Goal: Task Accomplishment & Management: Manage account settings

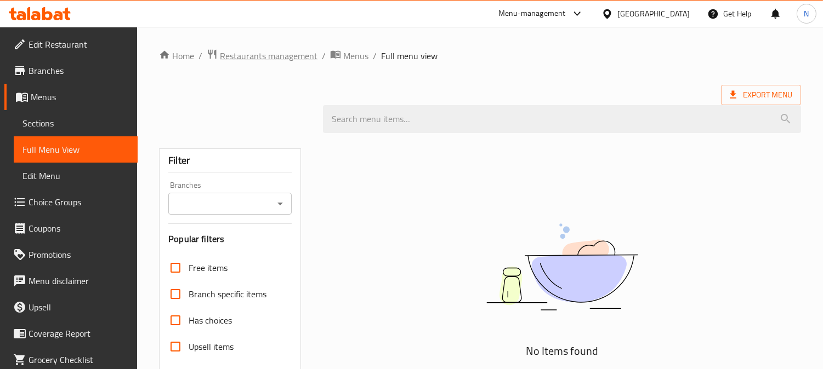
click at [272, 52] on span "Restaurants management" at bounding box center [269, 55] width 98 height 13
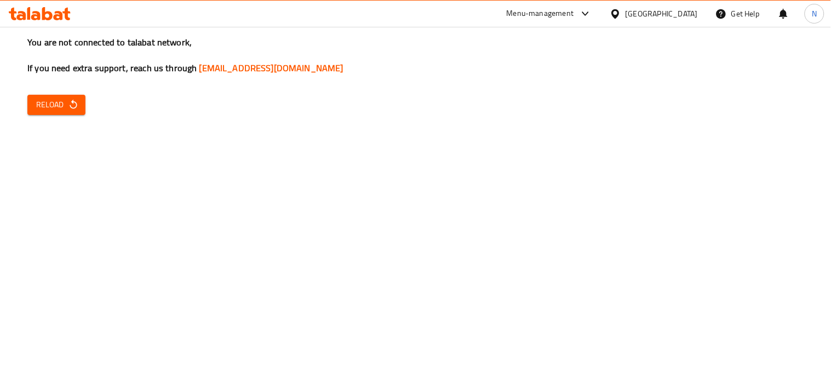
drag, startPoint x: 107, startPoint y: 175, endPoint x: 100, endPoint y: 158, distance: 19.1
click at [107, 175] on div "You are not connected to talabat network, If you need extra support, reach us t…" at bounding box center [415, 184] width 831 height 369
click at [53, 101] on span "Reload" at bounding box center [56, 105] width 41 height 14
click at [766, 160] on div "You are not connected to talabat network, If you need extra support, reach us t…" at bounding box center [415, 184] width 831 height 369
click at [68, 109] on icon "button" at bounding box center [73, 104] width 11 height 11
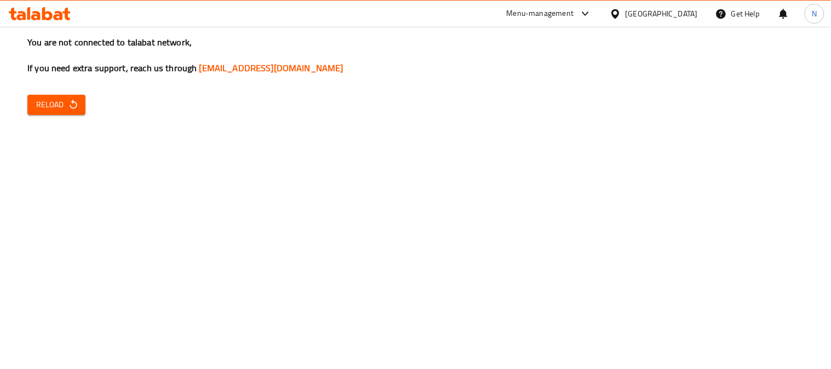
click at [65, 101] on span "Reload" at bounding box center [56, 105] width 41 height 14
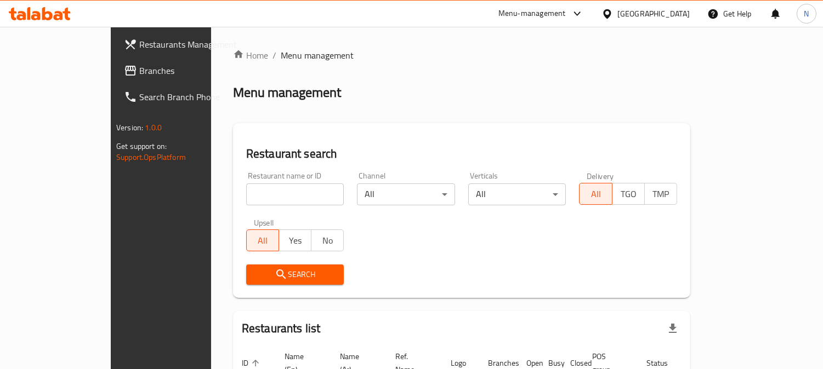
click at [642, 18] on div "[GEOGRAPHIC_DATA]" at bounding box center [653, 14] width 72 height 12
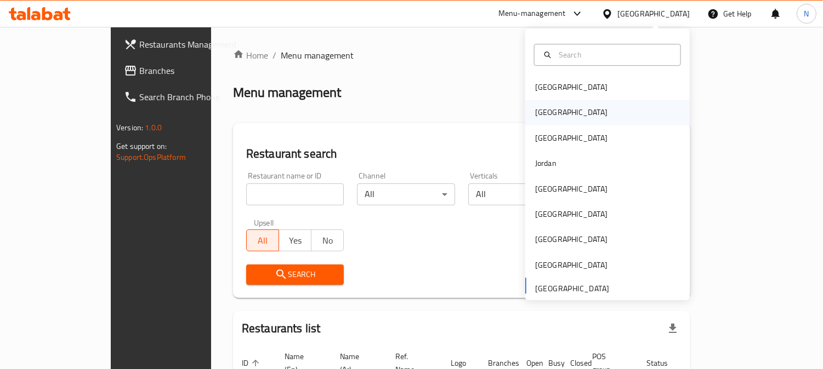
click at [556, 113] on div "[GEOGRAPHIC_DATA]" at bounding box center [607, 112] width 164 height 25
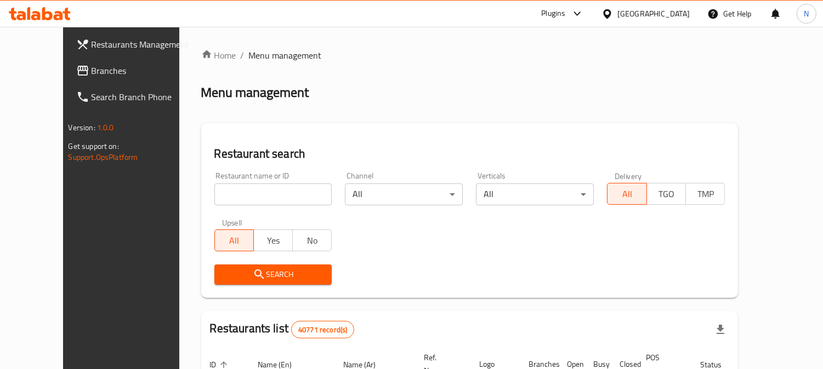
click at [92, 68] on span "Branches" at bounding box center [142, 70] width 100 height 13
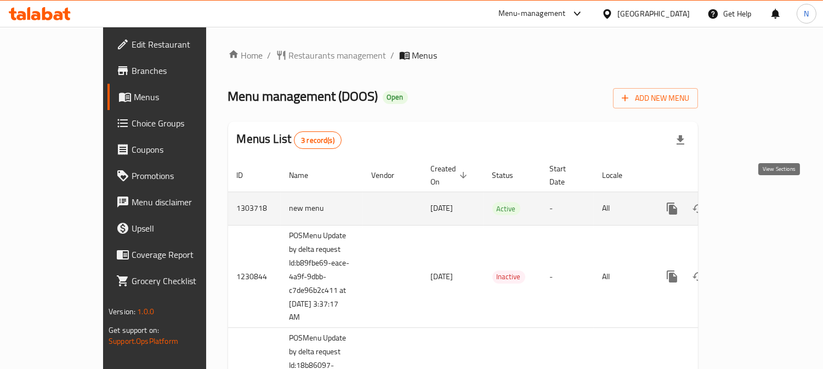
click at [757, 202] on icon "enhanced table" at bounding box center [750, 208] width 13 height 13
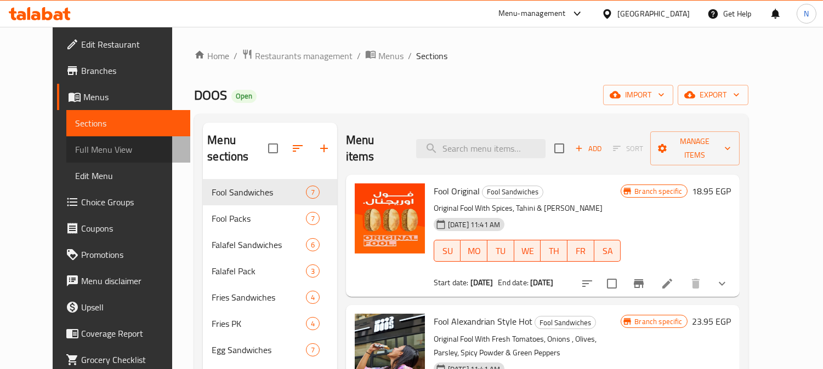
click at [77, 152] on span "Full Menu View" at bounding box center [128, 149] width 106 height 13
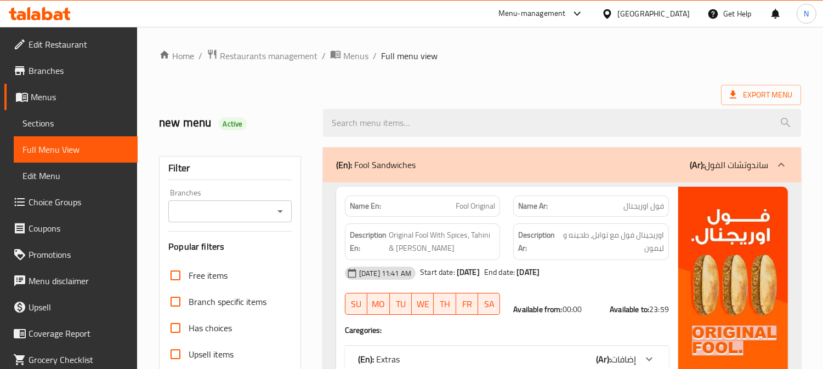
scroll to position [365, 0]
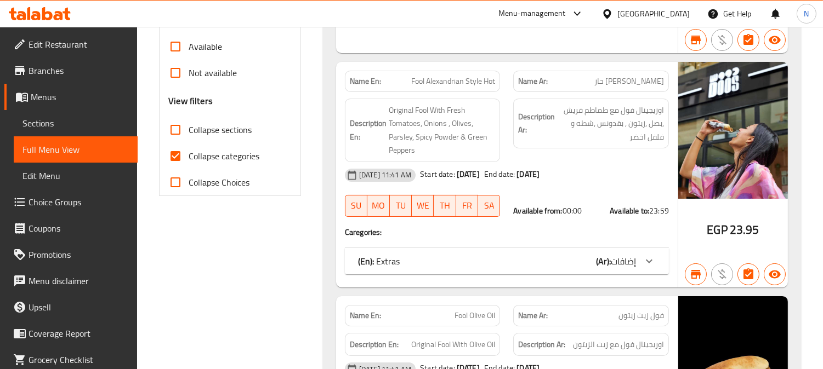
click at [173, 157] on input "Collapse categories" at bounding box center [175, 156] width 26 height 26
checkbox input "false"
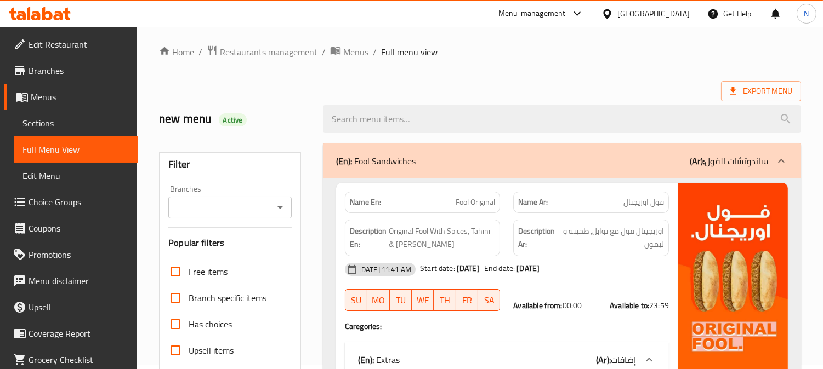
scroll to position [0, 0]
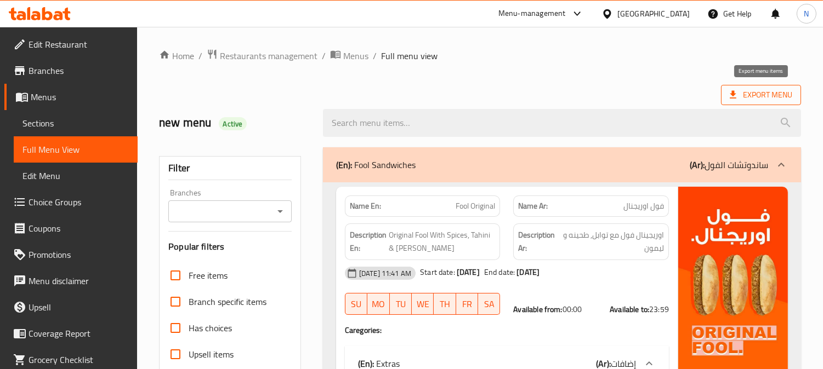
click at [749, 94] on span "Export Menu" at bounding box center [760, 95] width 62 height 14
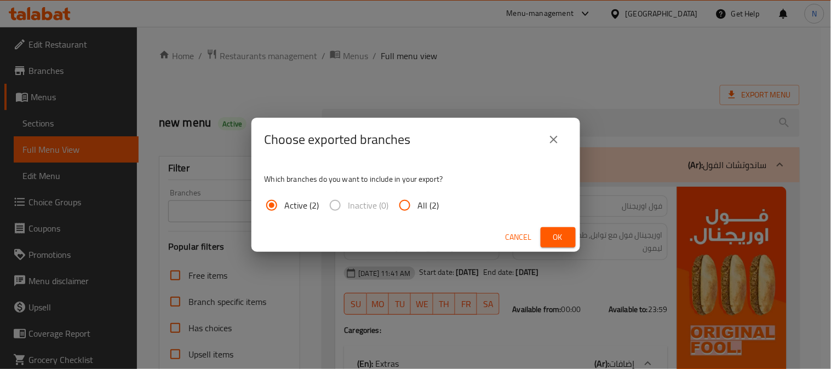
click at [419, 205] on span "All (2)" at bounding box center [428, 205] width 21 height 13
click at [418, 205] on input "All (2)" at bounding box center [405, 205] width 26 height 26
radio input "true"
click at [569, 244] on button "Ok" at bounding box center [558, 237] width 35 height 20
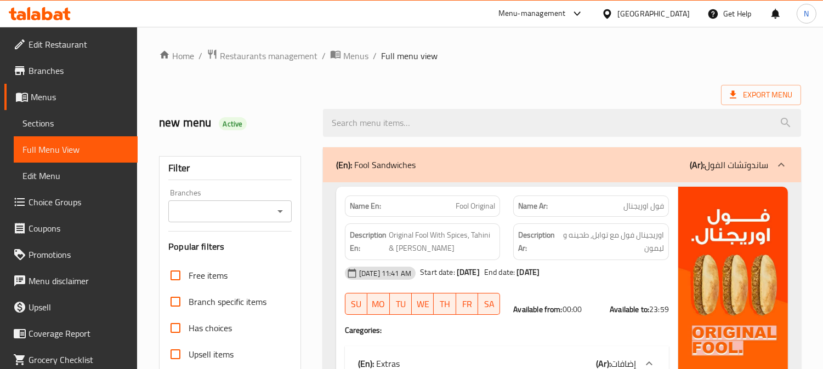
click at [269, 207] on input "Branches" at bounding box center [221, 211] width 99 height 15
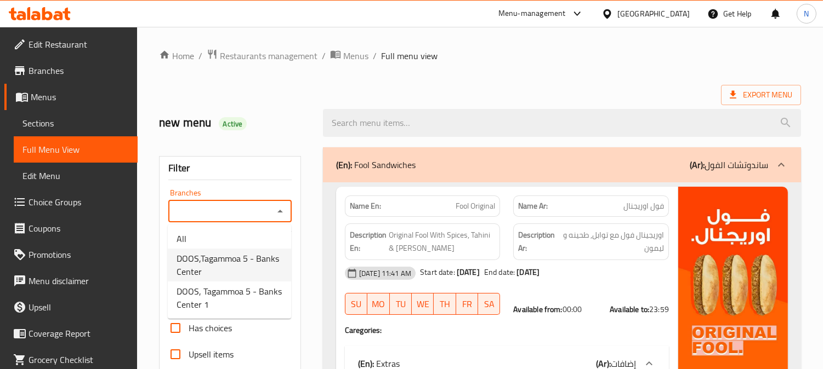
click at [258, 269] on span "DOOS,Tagammoa 5 - Banks Center" at bounding box center [229, 265] width 106 height 26
type input "DOOS,Tagammoa 5 - Banks Center"
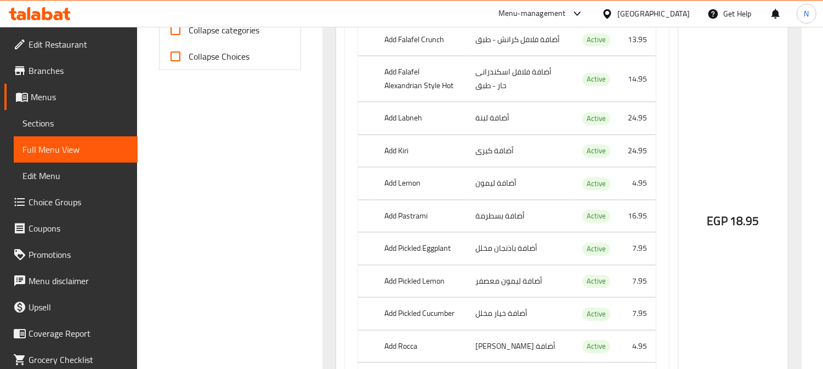
scroll to position [569, 0]
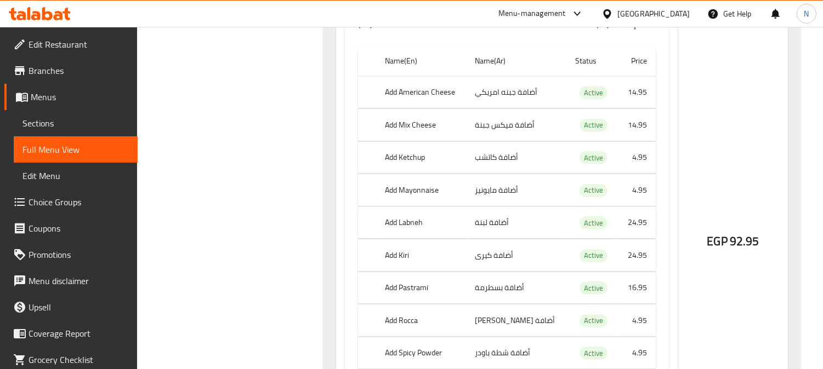
scroll to position [16420, 0]
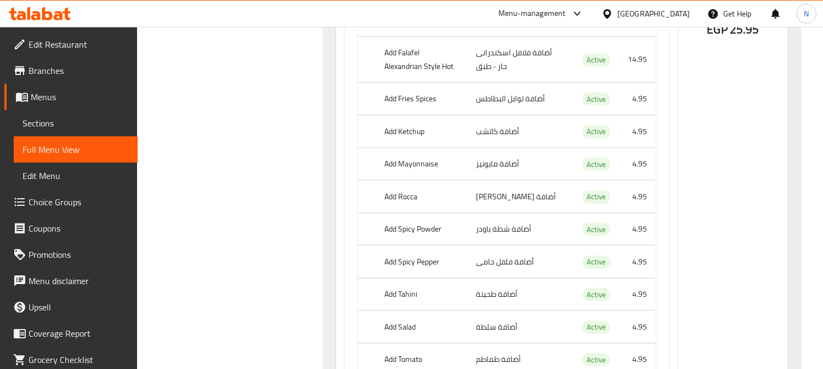
drag, startPoint x: 168, startPoint y: 110, endPoint x: 304, endPoint y: 75, distance: 139.8
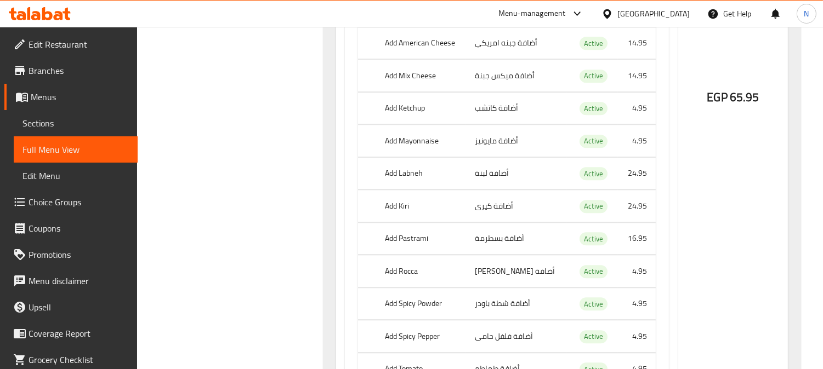
scroll to position [27924, 0]
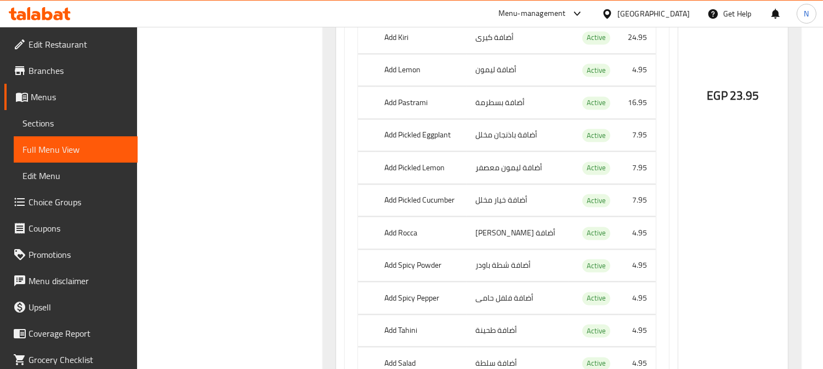
scroll to position [12567, 0]
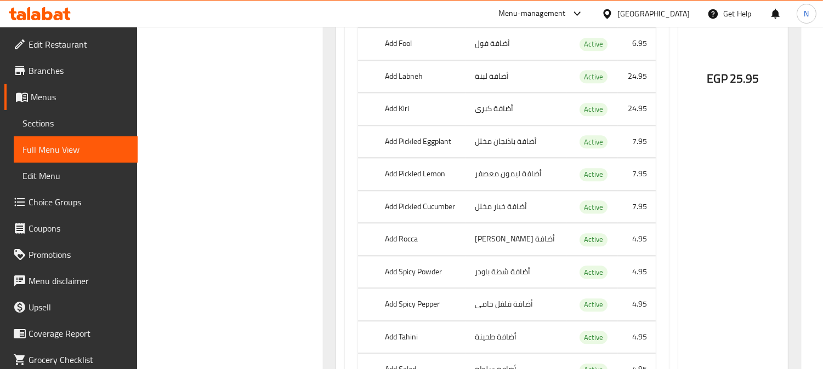
drag, startPoint x: 187, startPoint y: 142, endPoint x: 216, endPoint y: 122, distance: 35.4
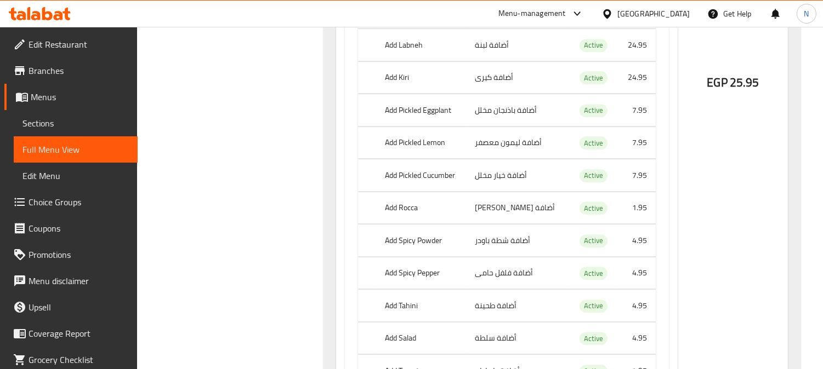
scroll to position [2435, 0]
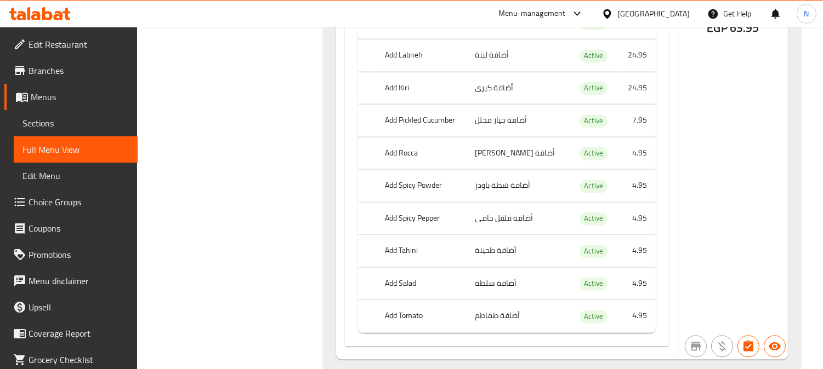
scroll to position [21009, 0]
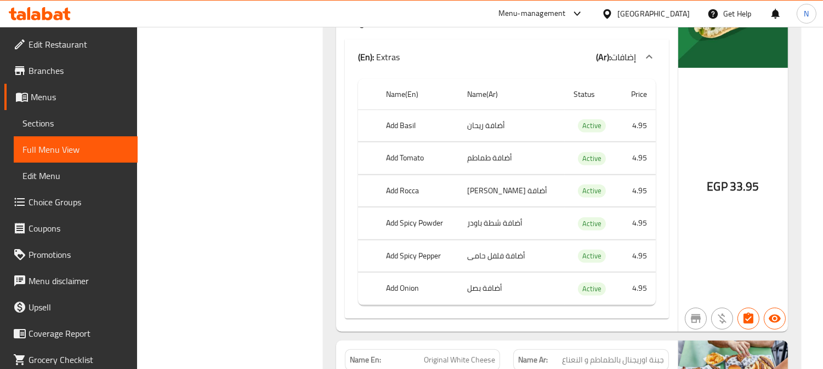
scroll to position [828, 0]
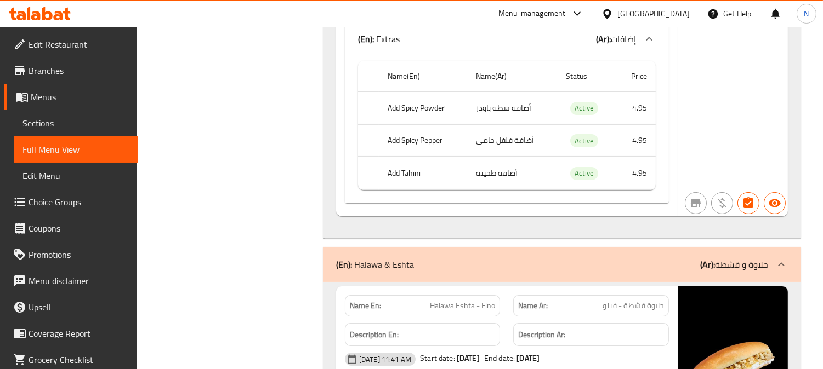
scroll to position [763, 0]
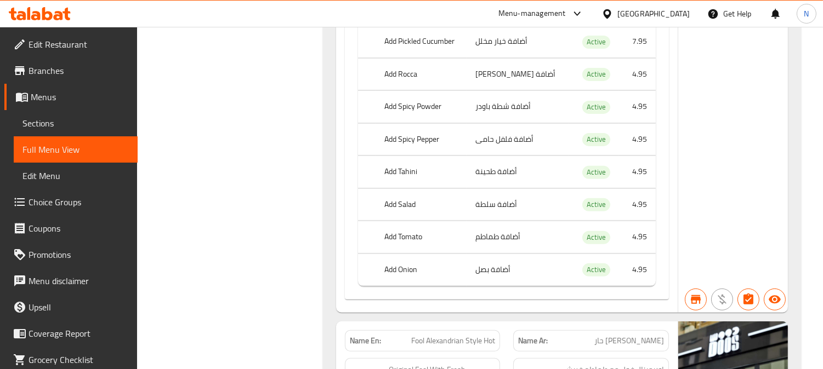
drag, startPoint x: 183, startPoint y: 139, endPoint x: 406, endPoint y: 71, distance: 233.2
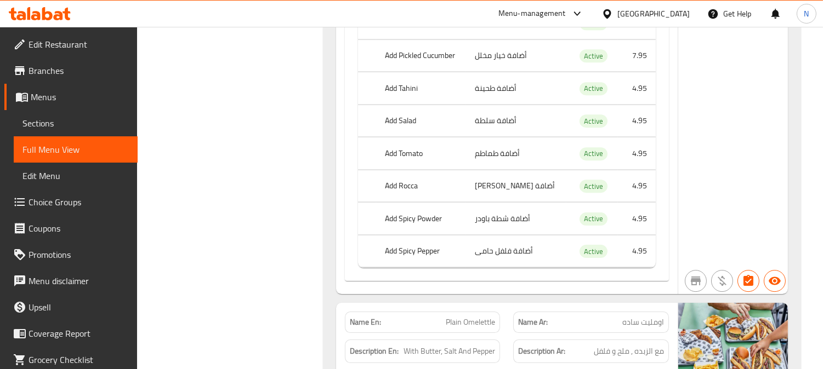
scroll to position [796, 0]
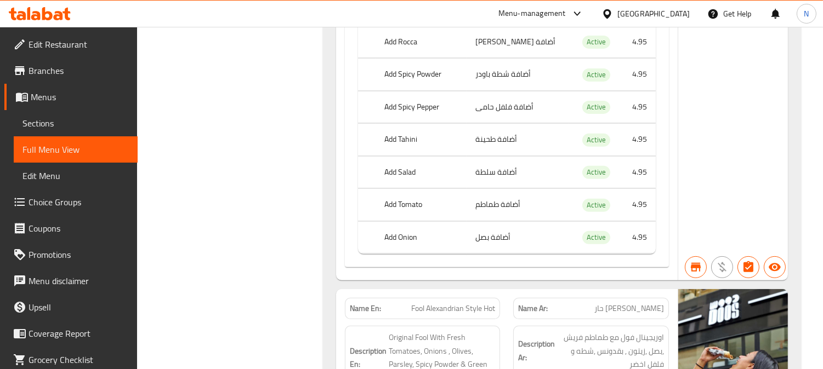
drag, startPoint x: 178, startPoint y: 112, endPoint x: 391, endPoint y: 11, distance: 236.3
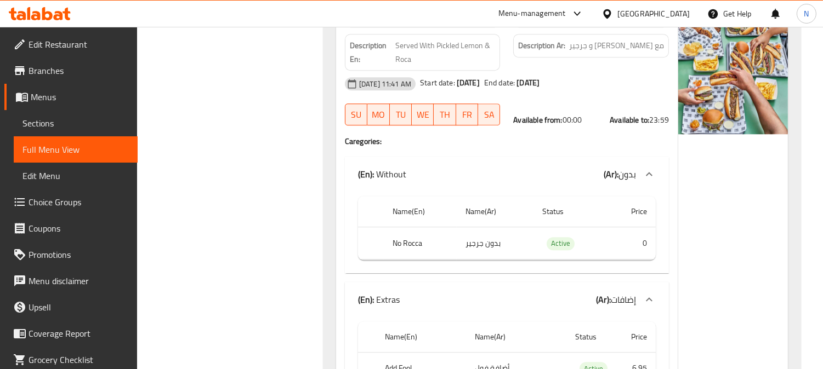
scroll to position [13019, 0]
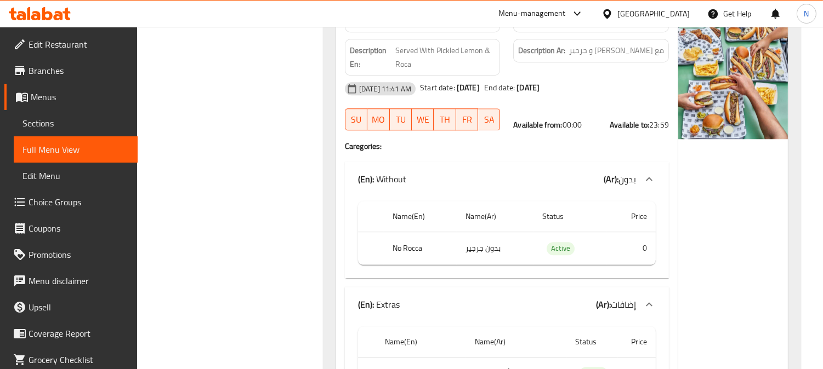
copy span "Falafel Pickled Lemon"
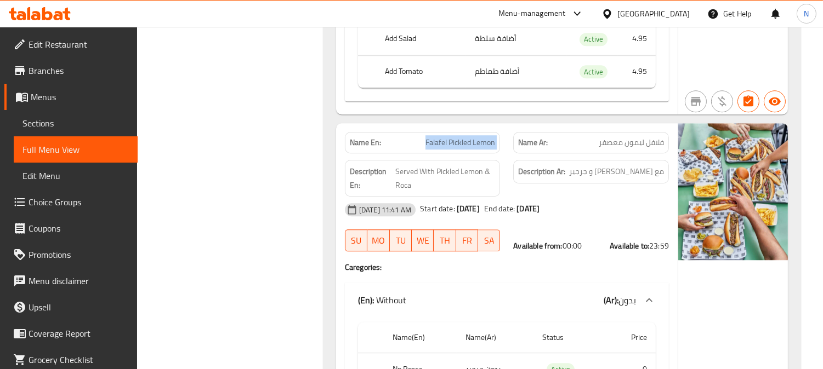
scroll to position [12898, 0]
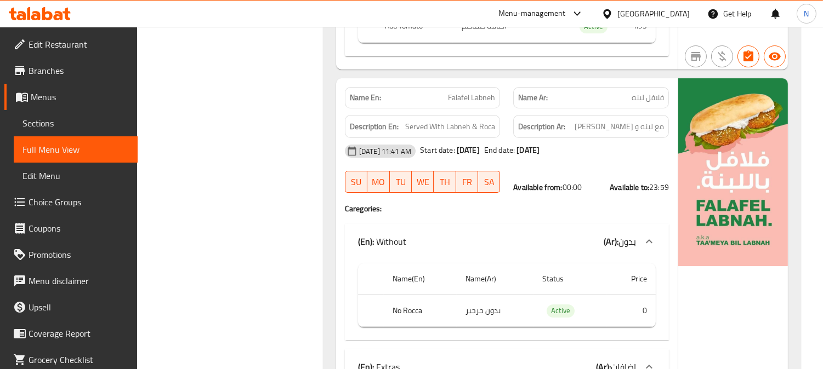
scroll to position [14437, 0]
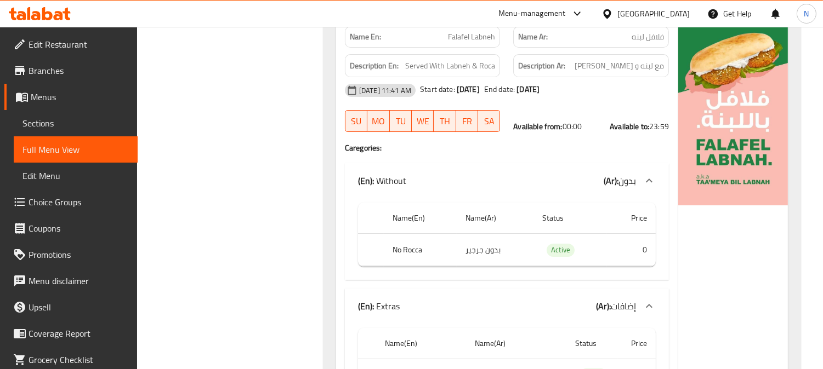
copy span "Falafel Labneh"
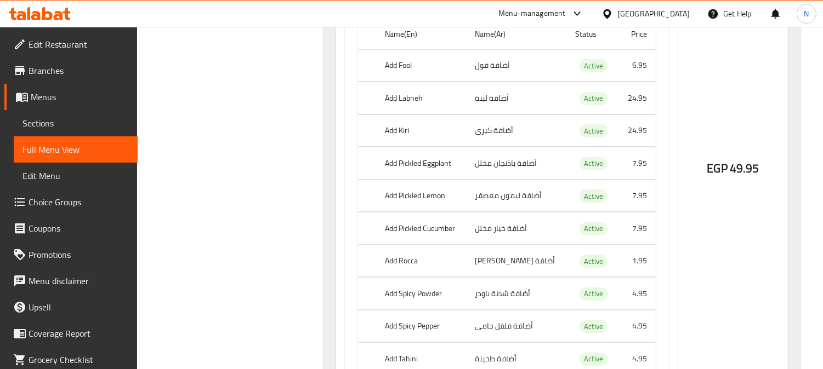
scroll to position [14620, 0]
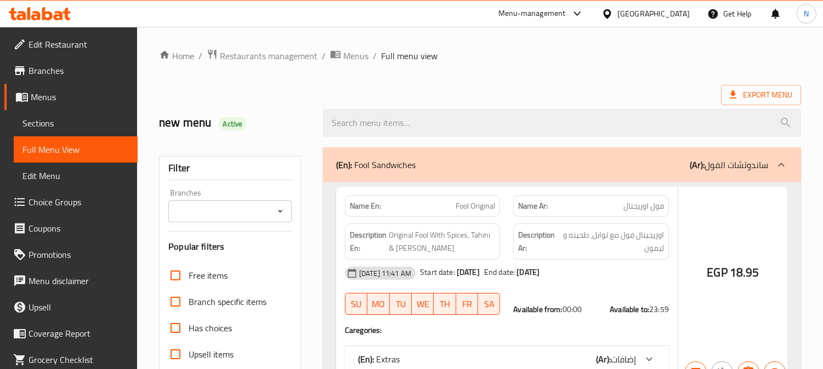
click at [42, 122] on div at bounding box center [411, 184] width 823 height 369
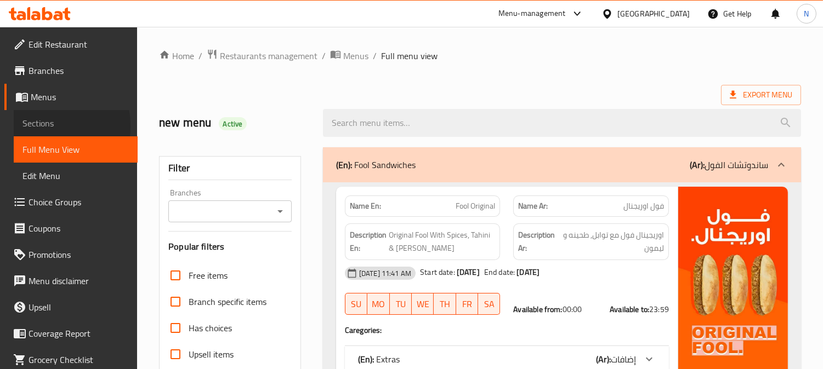
click at [33, 126] on span "Sections" at bounding box center [75, 123] width 106 height 13
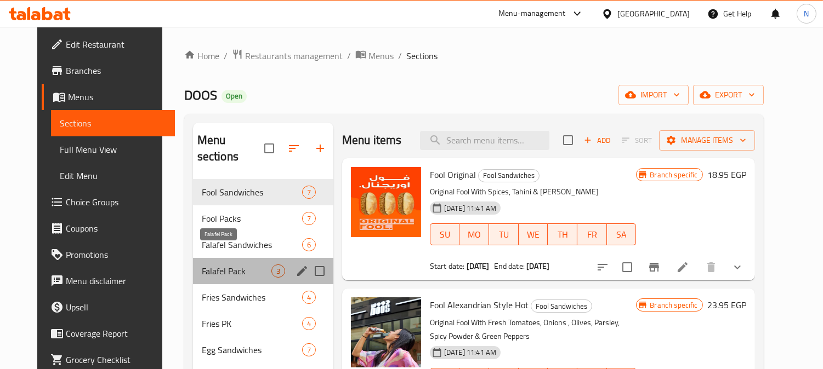
click at [215, 265] on span "Falafel Pack" at bounding box center [237, 271] width 70 height 13
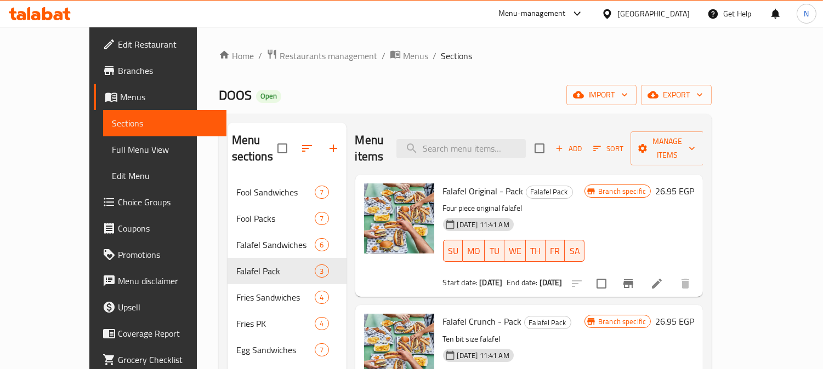
click at [517, 72] on div "Home / Restaurants management / Menus / Sections DOOS Open import export Menu s…" at bounding box center [465, 331] width 493 height 564
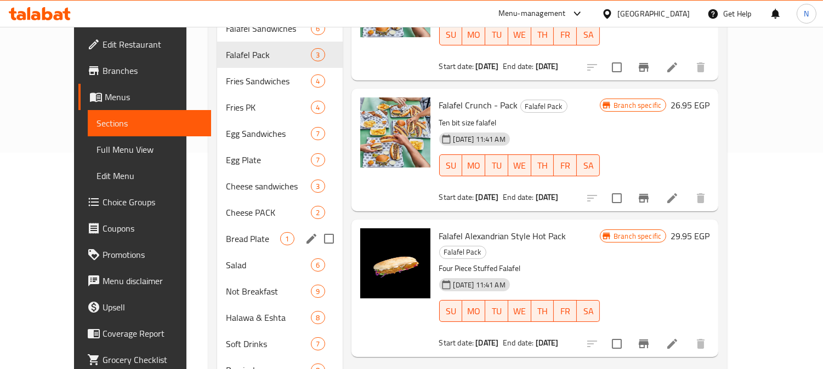
scroll to position [243, 0]
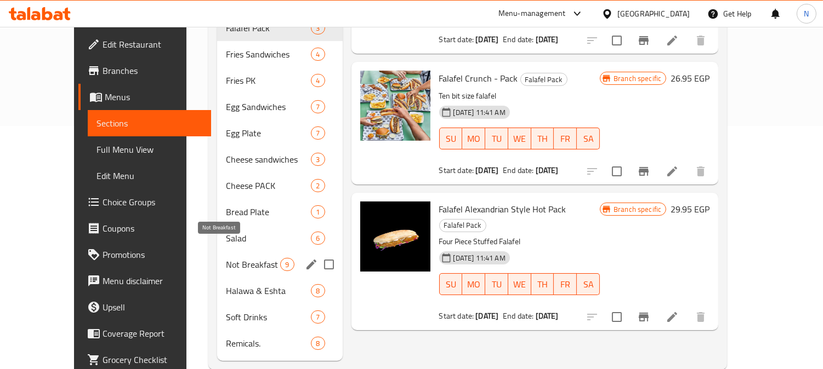
click at [226, 258] on span "Not Breakfast" at bounding box center [253, 264] width 54 height 13
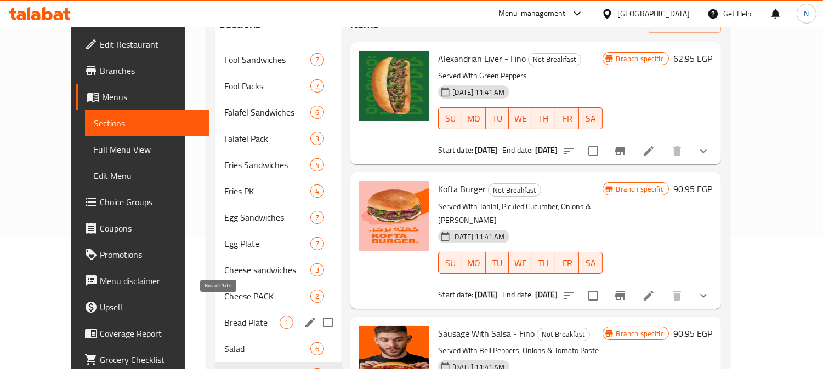
scroll to position [122, 0]
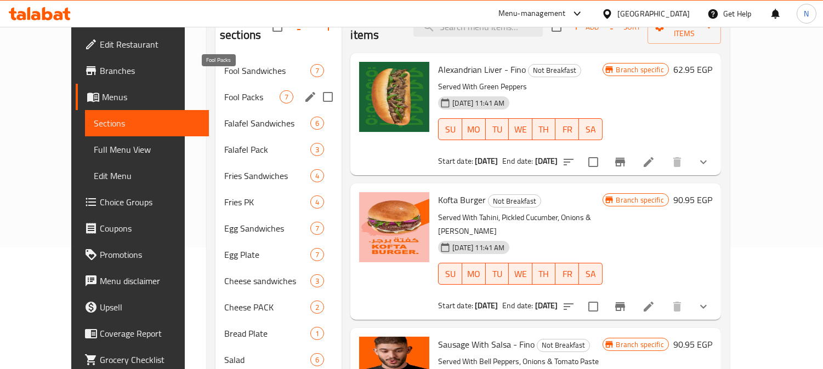
click at [224, 90] on span "Fool Packs" at bounding box center [251, 96] width 55 height 13
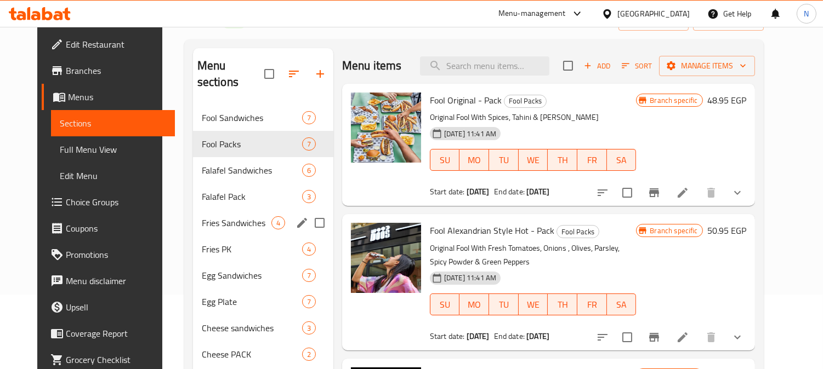
scroll to position [61, 0]
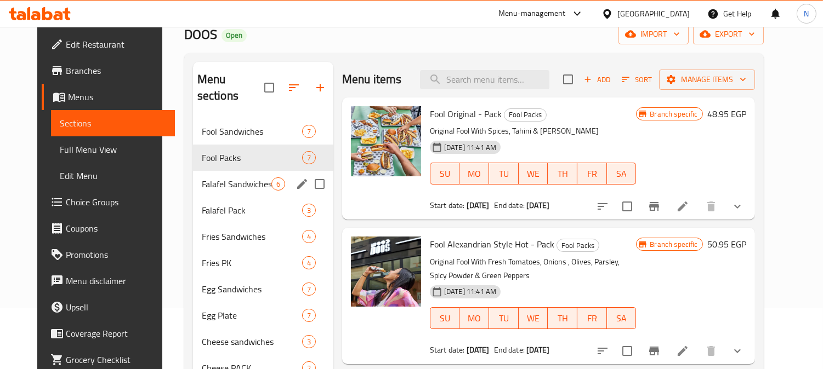
click at [238, 176] on div "Falafel Sandwiches 6" at bounding box center [263, 184] width 140 height 26
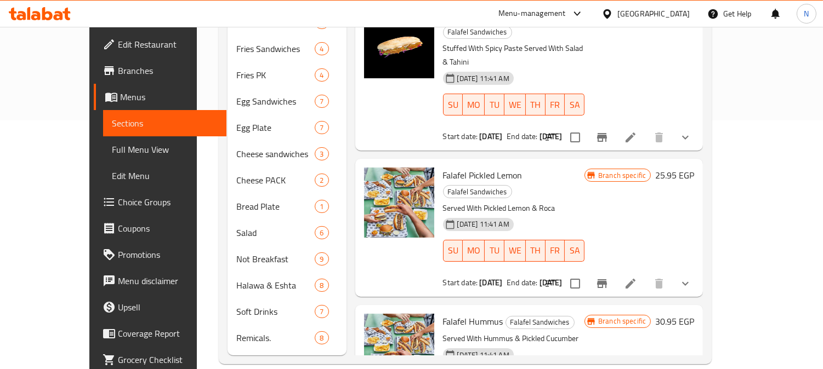
scroll to position [243, 0]
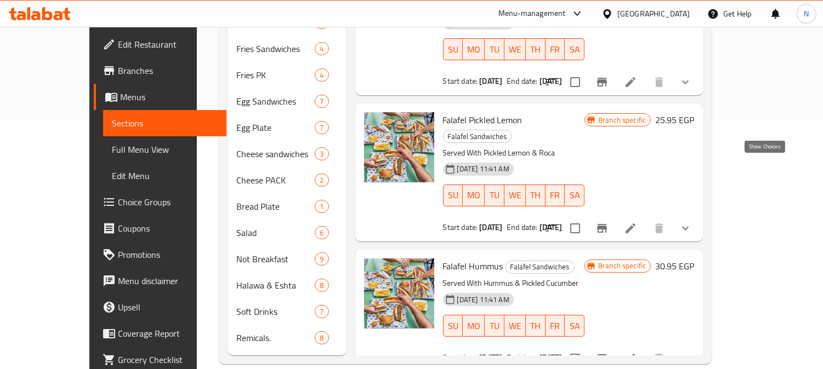
click at [692, 222] on icon "show more" at bounding box center [684, 228] width 13 height 13
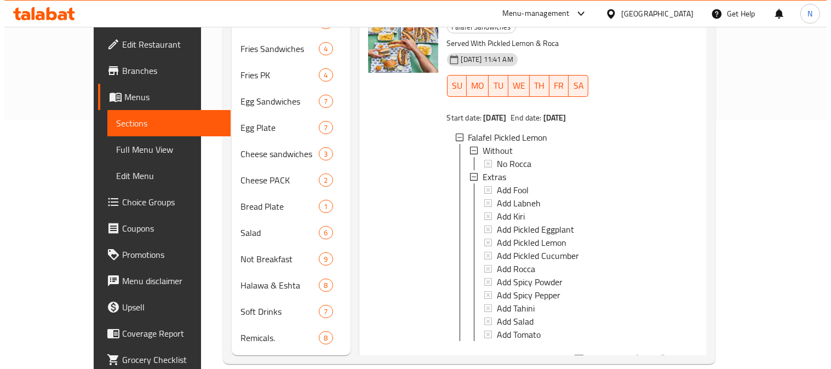
scroll to position [365, 0]
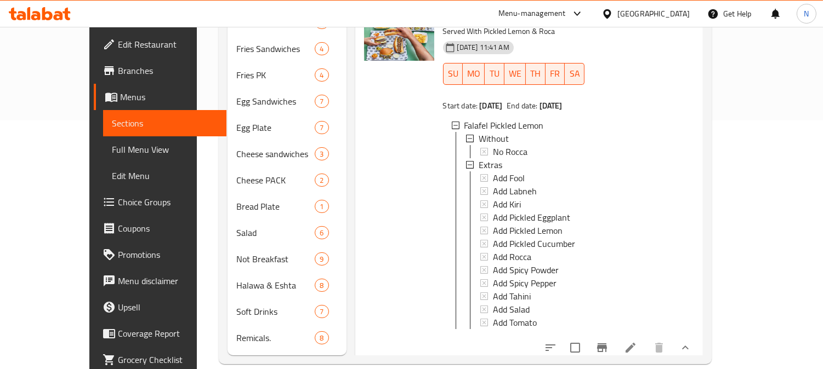
click at [197, 133] on div "Home / Restaurants management / Menus / Sections DOOS Open import export Menu s…" at bounding box center [465, 82] width 537 height 608
click at [523, 250] on div "Add Rocca" at bounding box center [534, 256] width 83 height 13
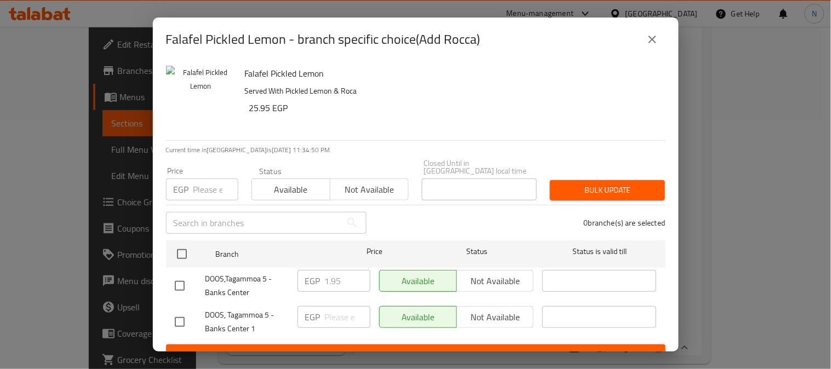
click at [159, 253] on div "Falafel Pickled Lemon Served With Pickled Lemon & Roca 25.95 EGP Current time i…" at bounding box center [416, 206] width 526 height 290
click at [182, 282] on input "checkbox" at bounding box center [179, 286] width 23 height 23
checkbox input "true"
click at [325, 276] on input "1.95" at bounding box center [347, 281] width 45 height 22
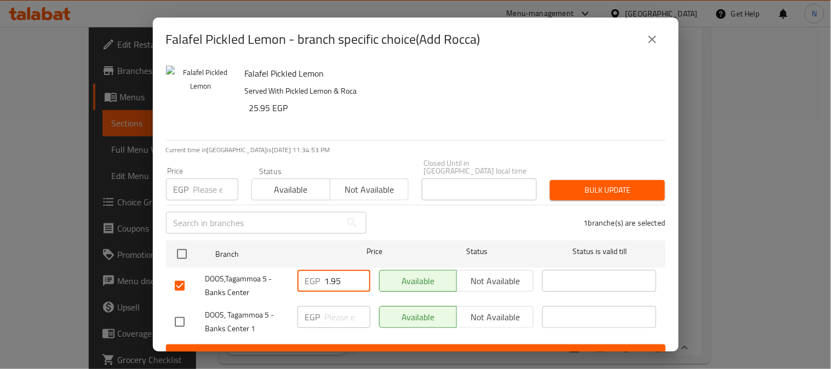
paste input "4"
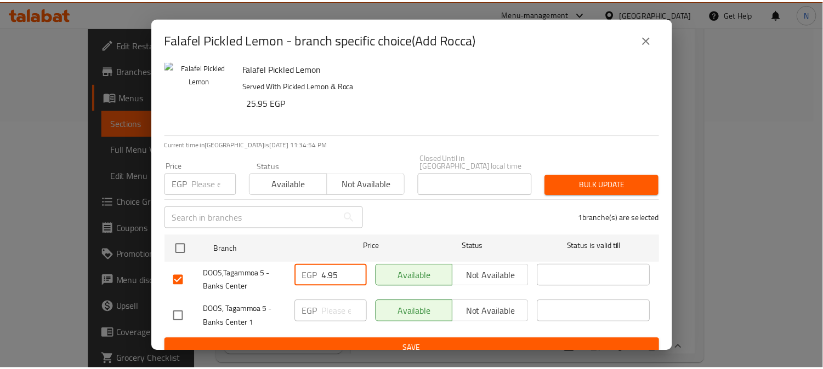
scroll to position [9, 0]
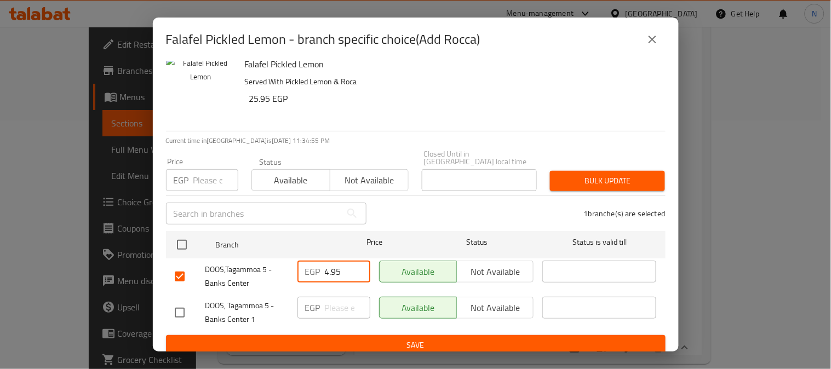
type input "4.95"
click at [383, 339] on span "Save" at bounding box center [416, 346] width 482 height 14
drag, startPoint x: 422, startPoint y: 41, endPoint x: 475, endPoint y: 41, distance: 53.2
click at [475, 41] on h2 "Falafel Pickled Lemon - branch specific choice(Add Rocca)" at bounding box center [323, 40] width 315 height 18
copy h2 "Add Rocca"
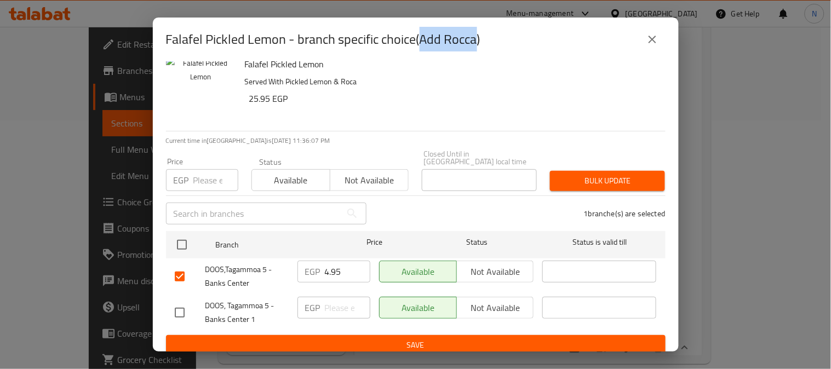
click at [655, 38] on icon "close" at bounding box center [652, 39] width 13 height 13
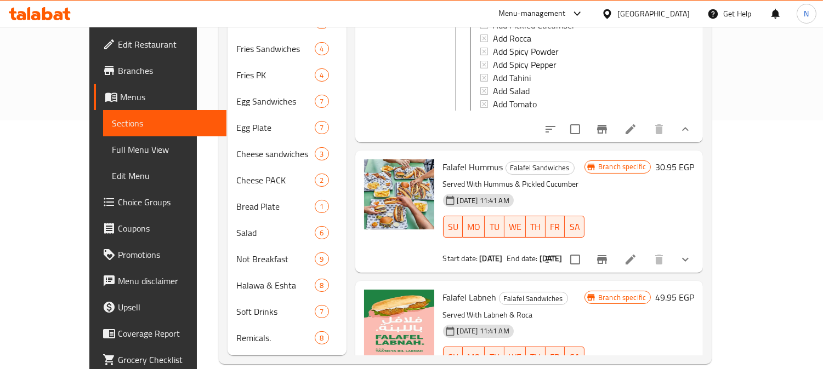
scroll to position [596, 0]
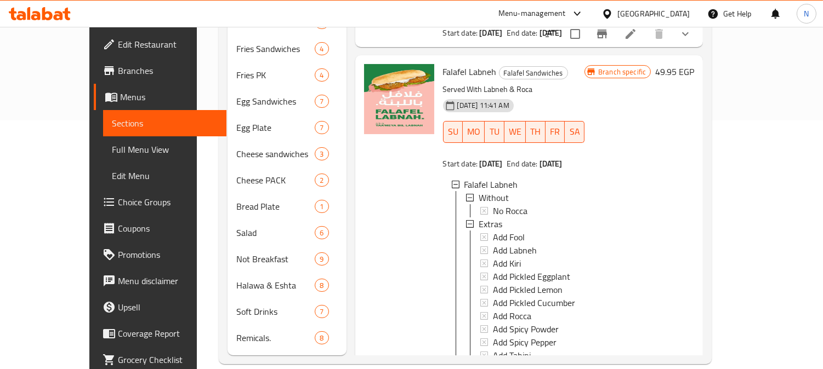
scroll to position [846, 0]
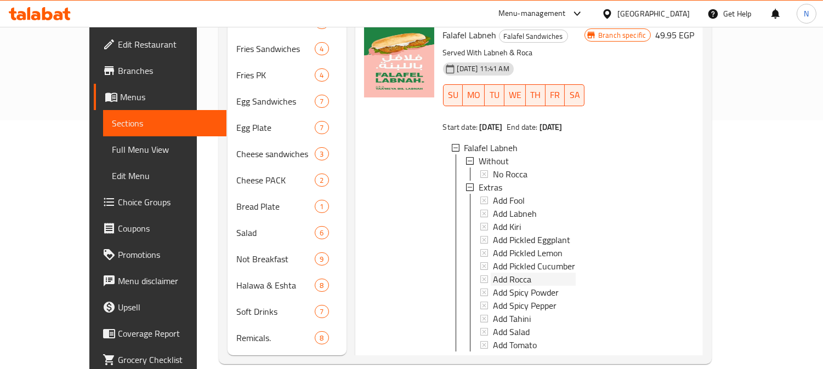
click at [496, 273] on span "Add Rocca" at bounding box center [512, 279] width 38 height 13
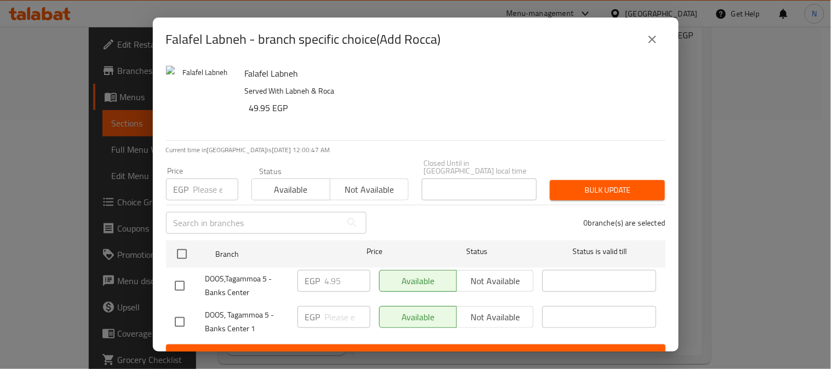
click at [653, 45] on icon "close" at bounding box center [652, 39] width 13 height 13
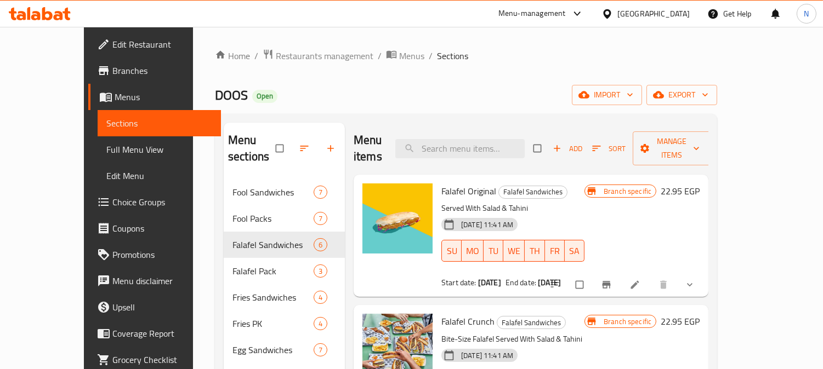
click at [112, 199] on span "Choice Groups" at bounding box center [162, 202] width 100 height 13
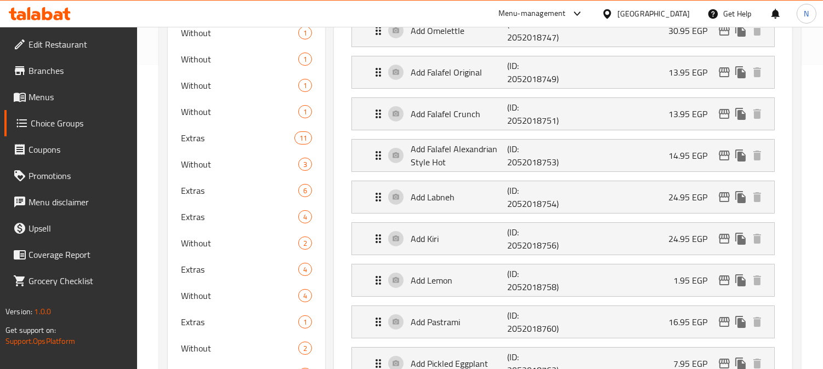
scroll to position [609, 0]
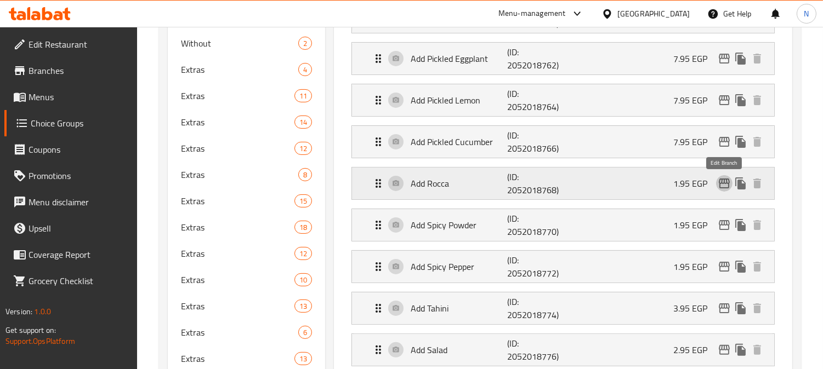
click at [727, 187] on icon "edit" at bounding box center [723, 183] width 13 height 13
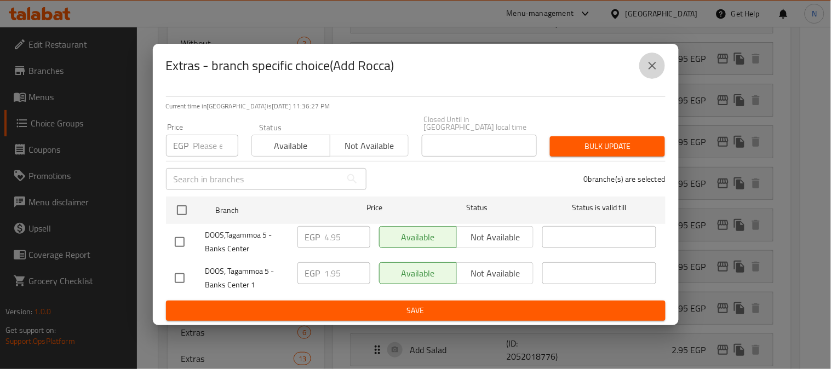
click at [653, 72] on icon "close" at bounding box center [652, 65] width 13 height 13
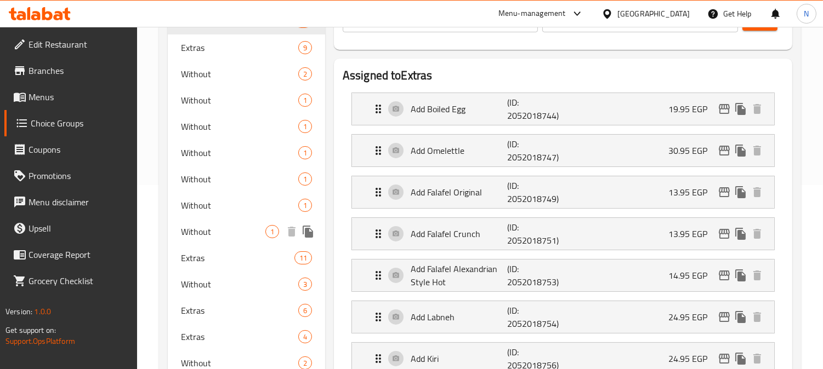
scroll to position [183, 0]
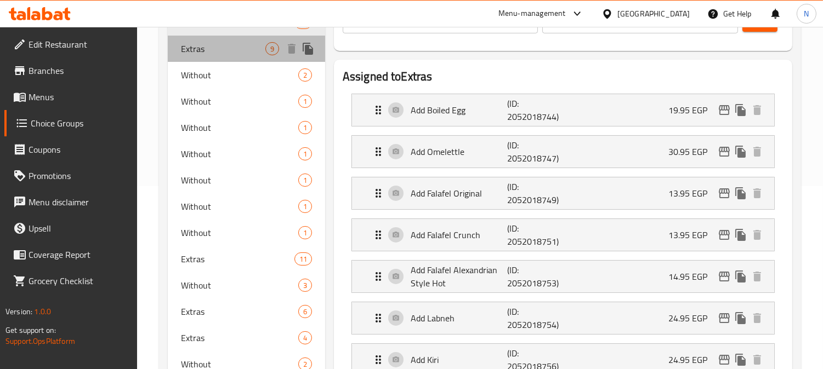
click at [225, 56] on div "Extras 9" at bounding box center [246, 49] width 157 height 26
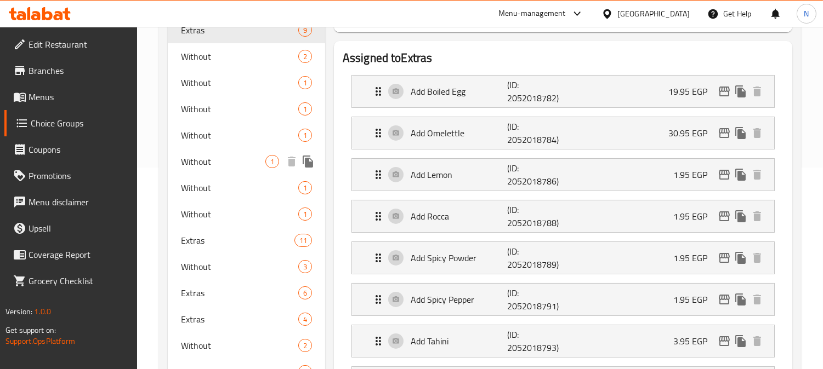
scroll to position [244, 0]
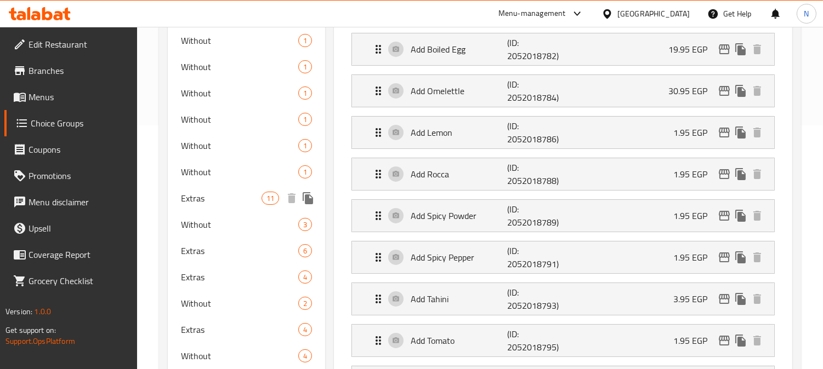
click at [218, 194] on span "Extras" at bounding box center [221, 198] width 80 height 13
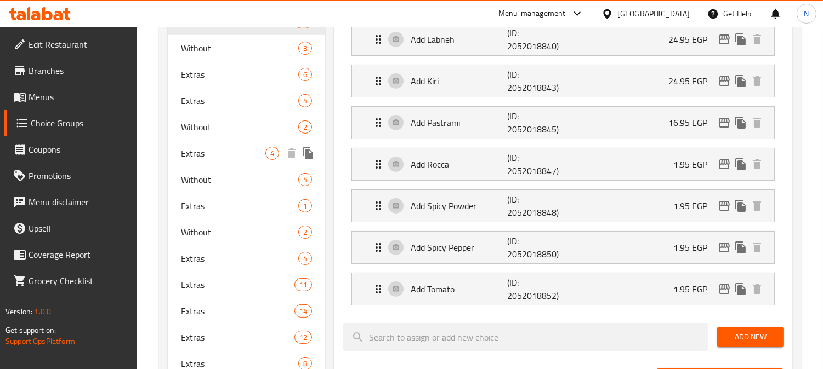
scroll to position [426, 0]
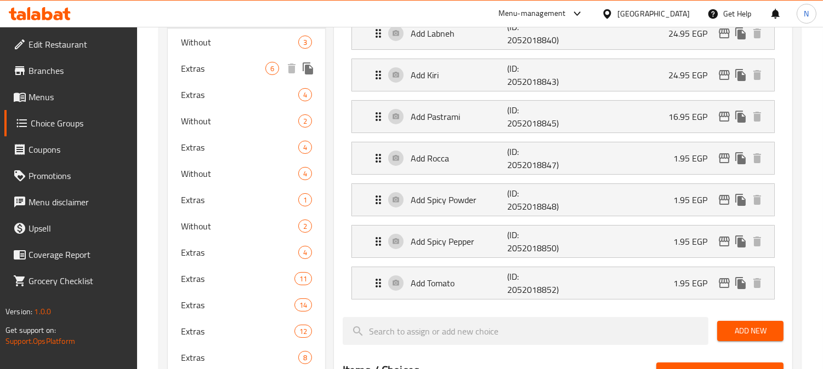
click at [220, 70] on span "Extras" at bounding box center [223, 68] width 84 height 13
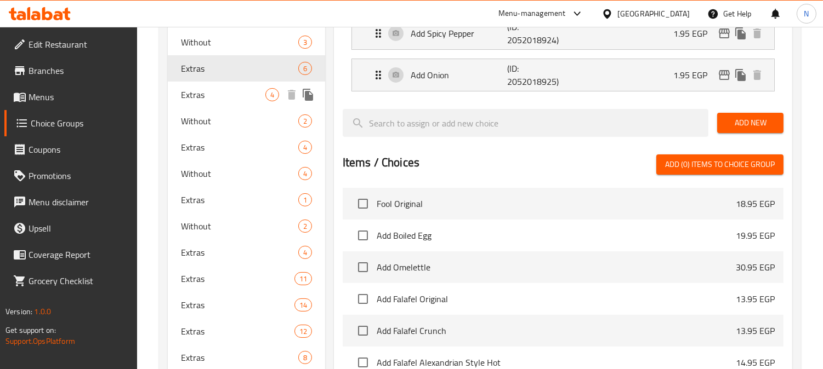
click at [229, 97] on span "Extras" at bounding box center [223, 94] width 84 height 13
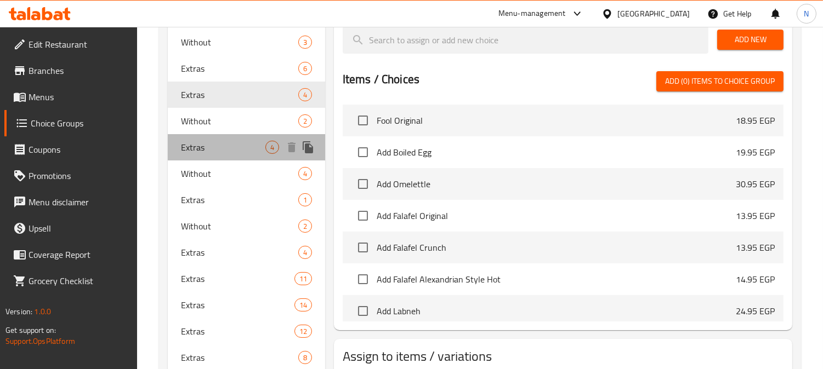
click at [220, 148] on span "Extras" at bounding box center [223, 147] width 84 height 13
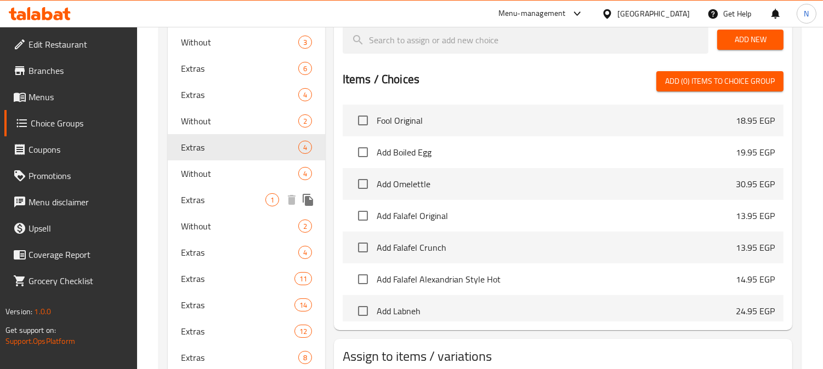
click at [216, 197] on span "Extras" at bounding box center [223, 199] width 84 height 13
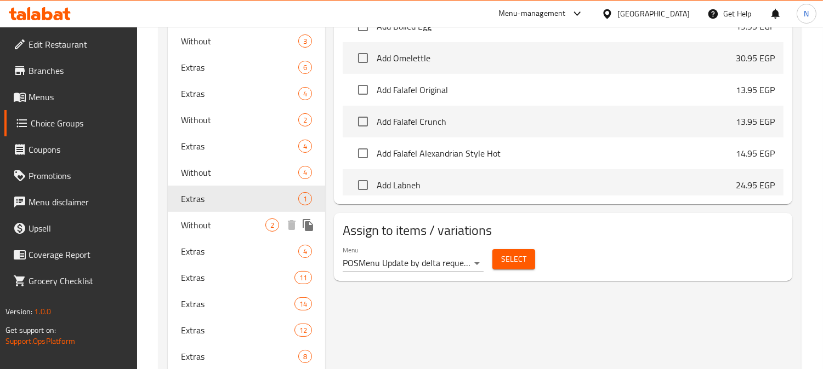
scroll to position [488, 0]
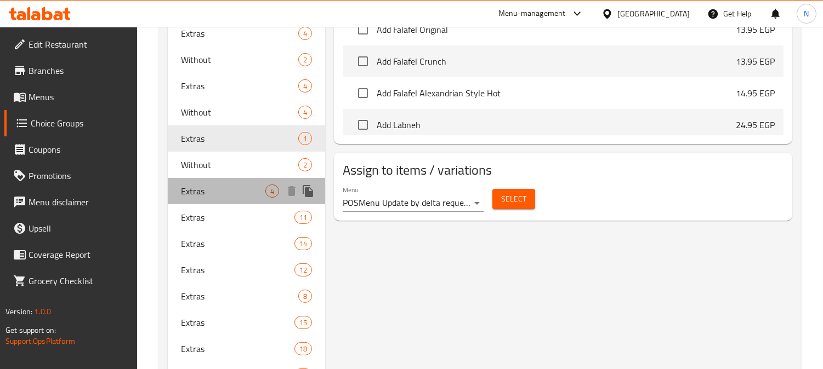
click at [219, 192] on span "Extras" at bounding box center [223, 191] width 84 height 13
type input "3"
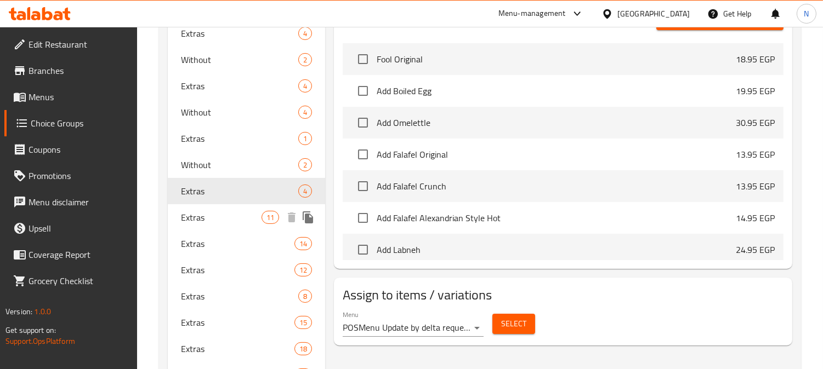
click at [227, 221] on span "Extras" at bounding box center [221, 217] width 80 height 13
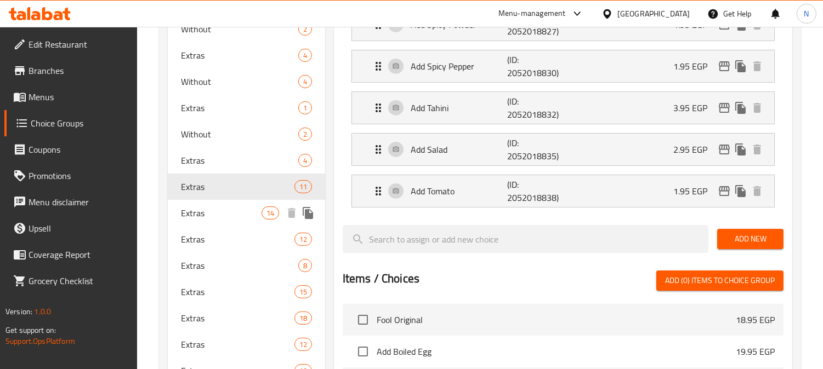
scroll to position [549, 0]
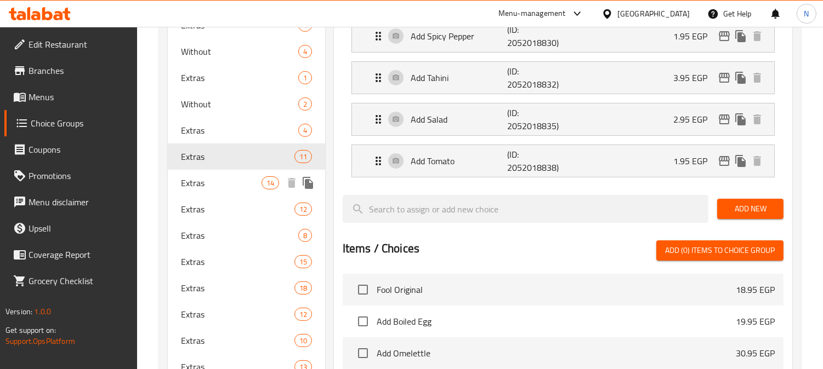
click at [221, 182] on span "Extras" at bounding box center [221, 182] width 80 height 13
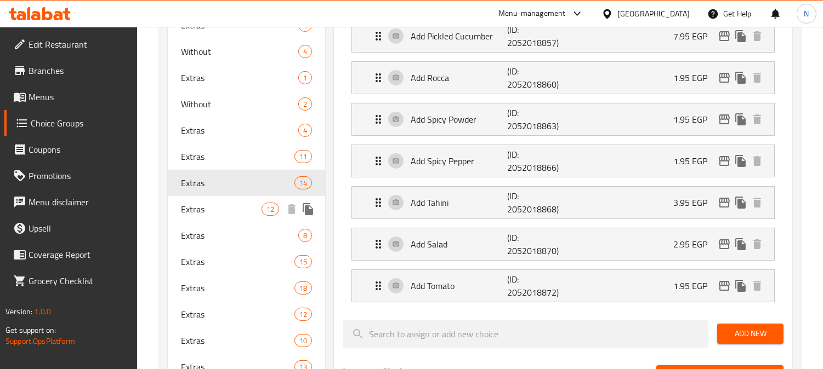
click at [220, 210] on span "Extras" at bounding box center [221, 209] width 80 height 13
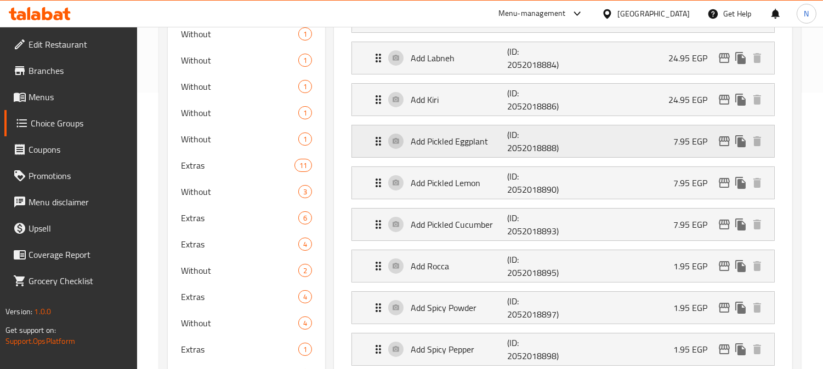
scroll to position [359, 0]
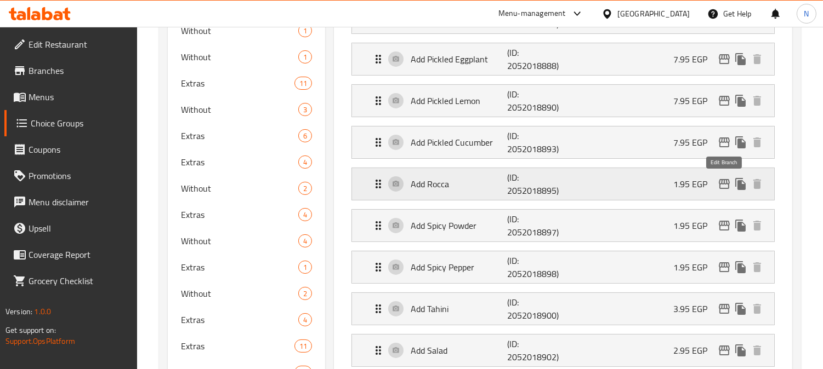
click at [718, 185] on icon "edit" at bounding box center [723, 184] width 13 height 13
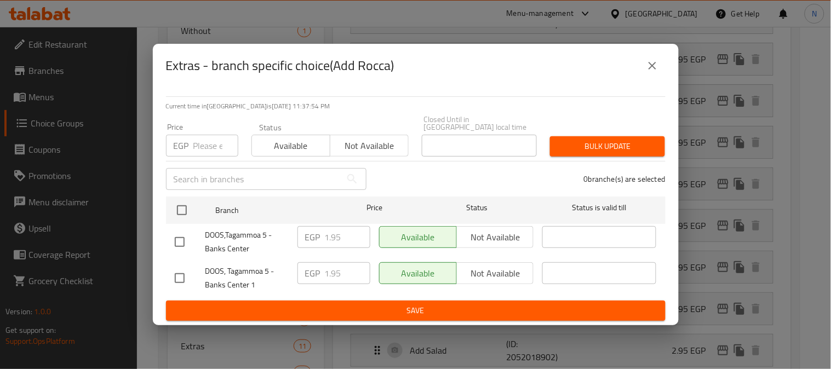
click at [159, 174] on div "​" at bounding box center [266, 179] width 214 height 35
click at [182, 243] on input "checkbox" at bounding box center [179, 242] width 23 height 23
checkbox input "true"
click at [333, 234] on input "1.95" at bounding box center [347, 237] width 45 height 22
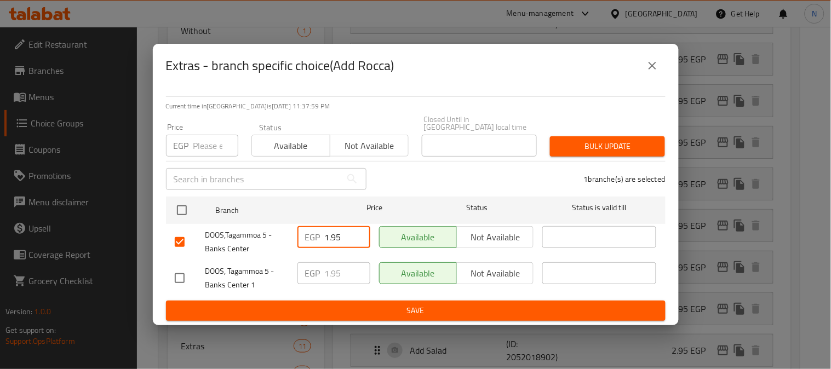
paste input "4"
type input "4.95"
click at [368, 305] on span "Save" at bounding box center [416, 311] width 482 height 14
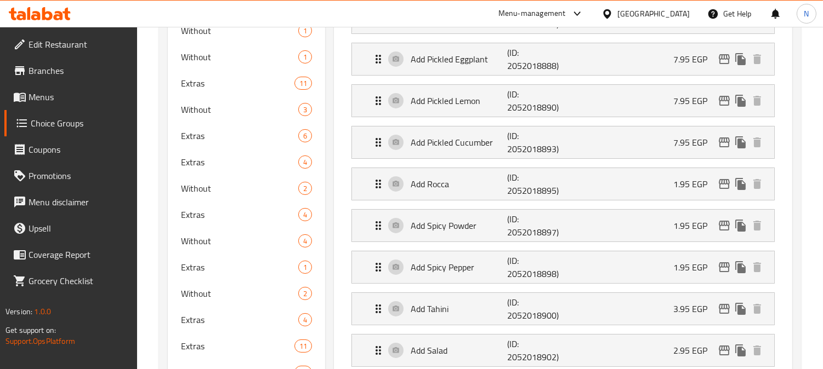
click at [73, 78] on link "Branches" at bounding box center [70, 71] width 133 height 26
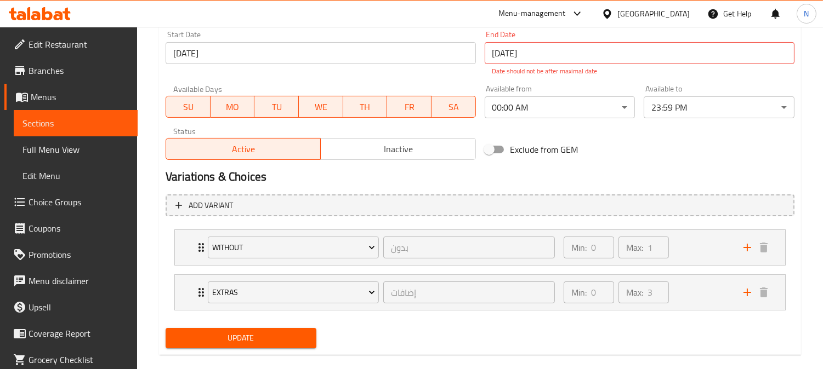
scroll to position [495, 0]
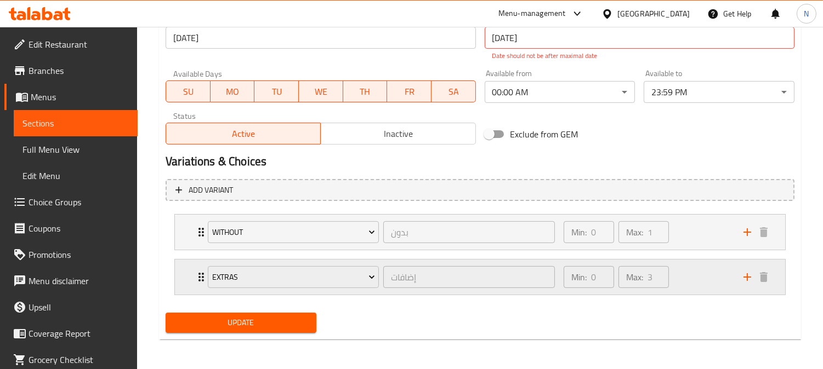
click at [720, 276] on div "Min: 0 ​ Max: 3 ​" at bounding box center [647, 277] width 180 height 35
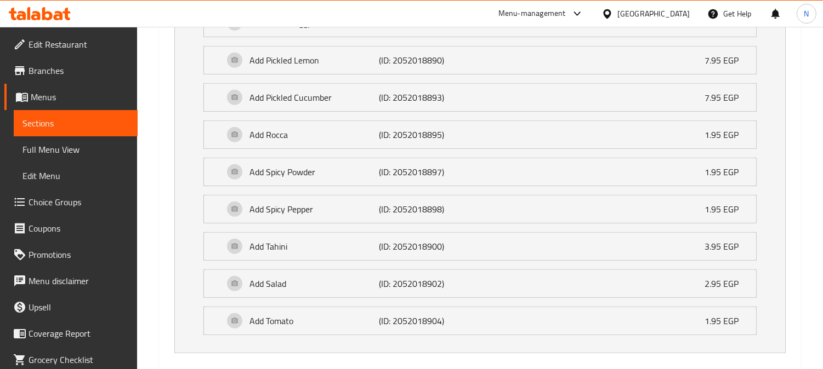
scroll to position [921, 0]
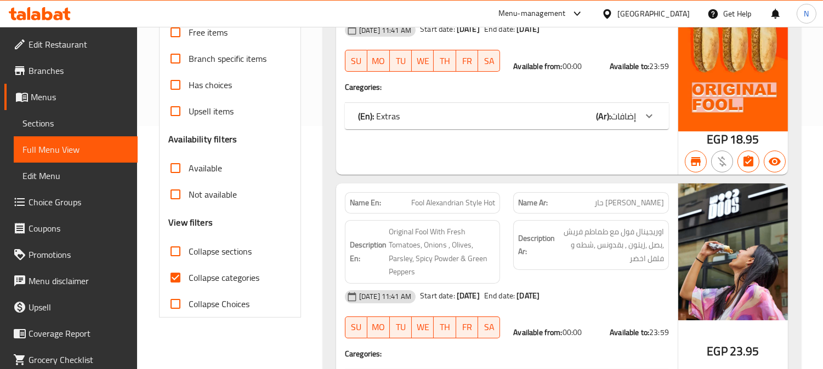
scroll to position [304, 0]
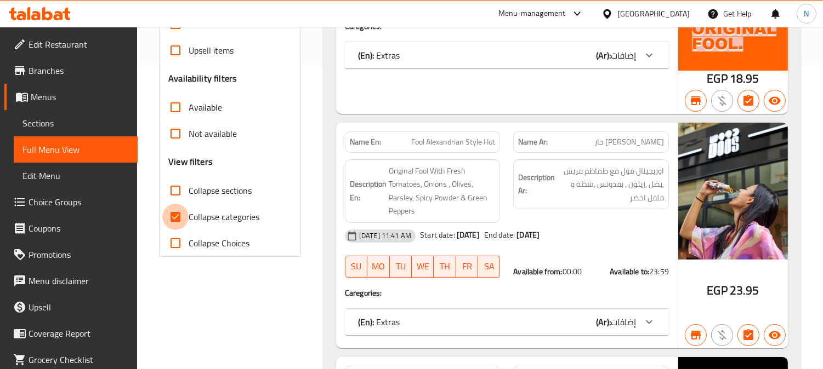
drag, startPoint x: 172, startPoint y: 217, endPoint x: 265, endPoint y: 224, distance: 93.4
click at [172, 217] on input "Collapse categories" at bounding box center [175, 217] width 26 height 26
checkbox input "false"
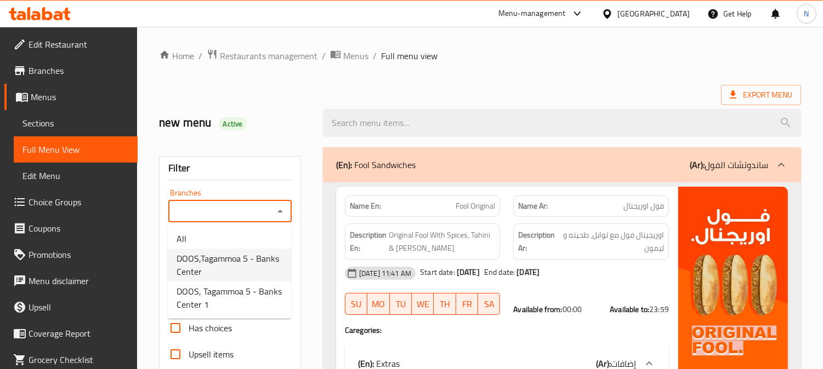
click at [252, 255] on span "DOOS,Tagammoa 5 - Banks Center" at bounding box center [229, 265] width 106 height 26
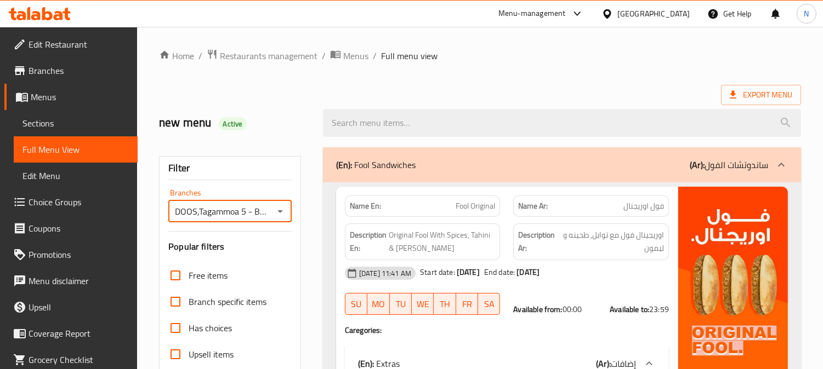
type input "DOOS,Tagammoa 5 - Banks Center"
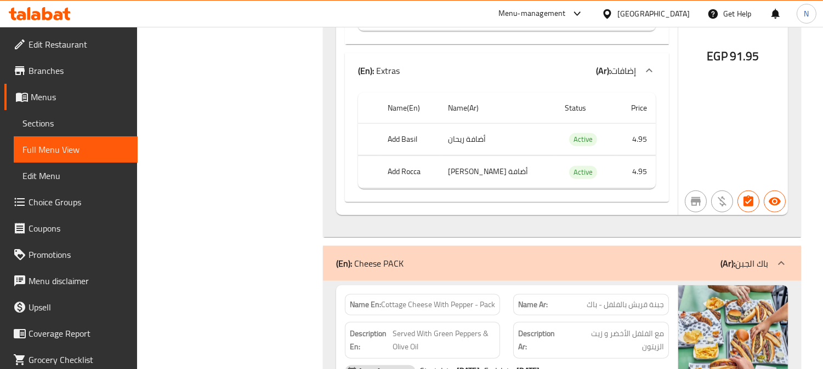
scroll to position [665, 0]
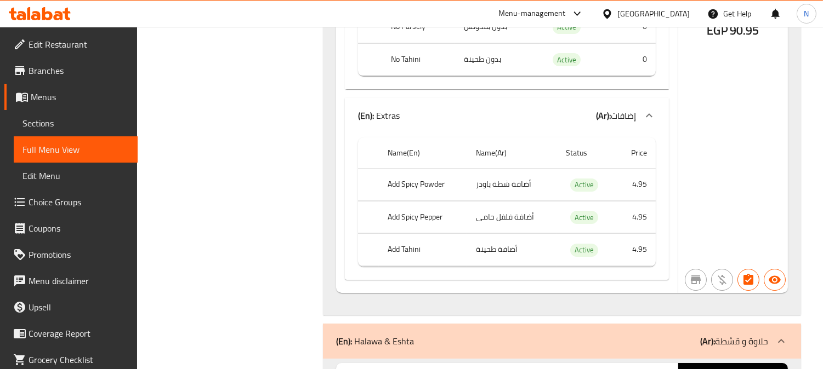
scroll to position [698, 0]
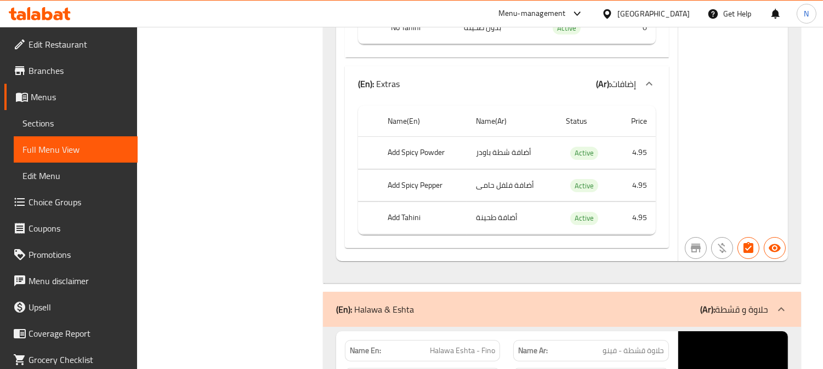
scroll to position [730, 0]
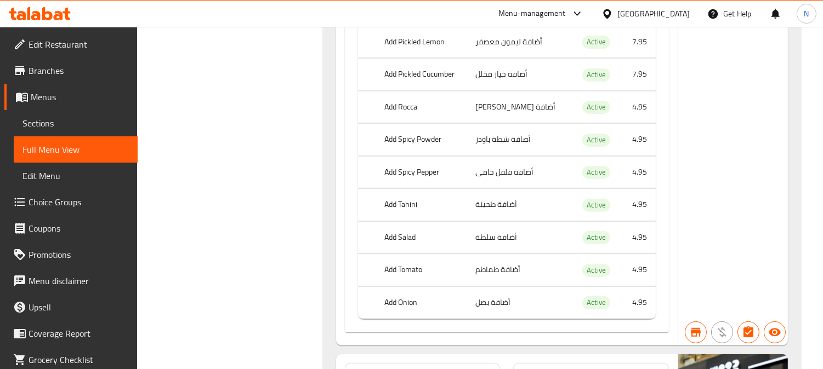
drag, startPoint x: 168, startPoint y: 121, endPoint x: 230, endPoint y: 81, distance: 74.2
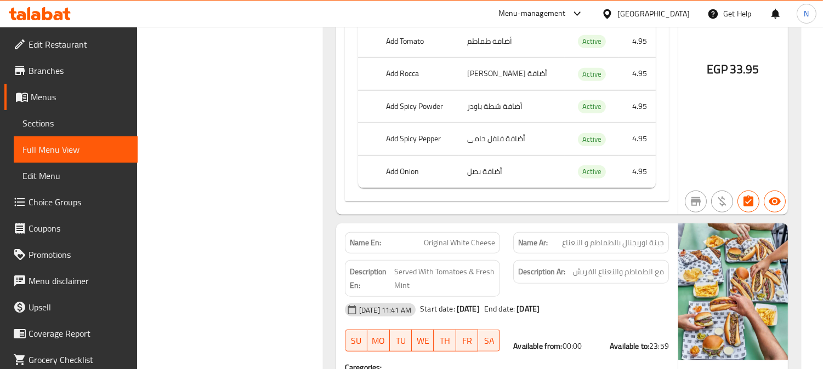
scroll to position [861, 0]
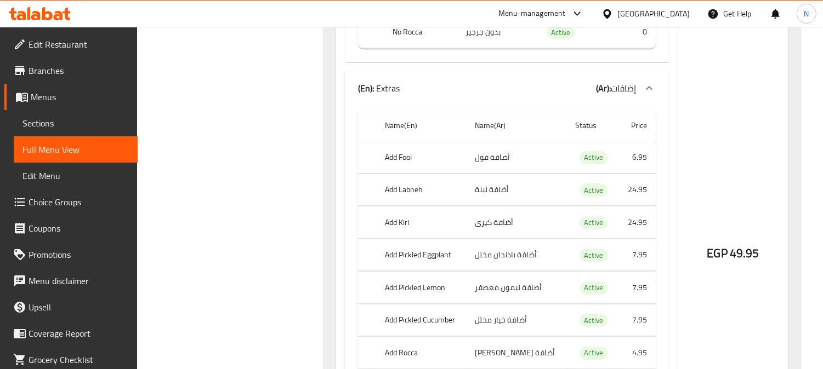
scroll to position [0, 0]
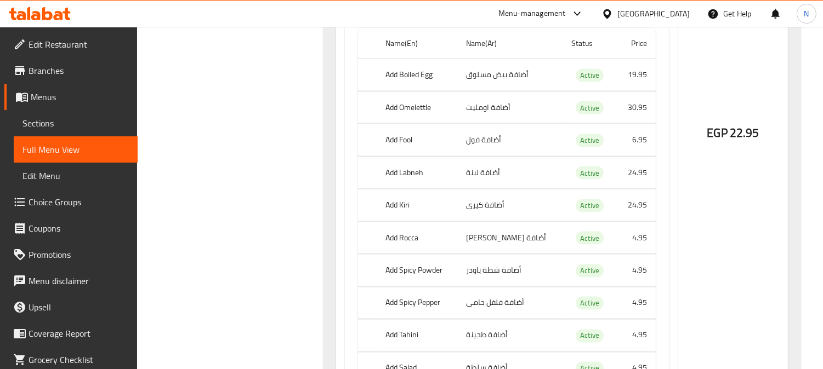
drag, startPoint x: 172, startPoint y: 168, endPoint x: 181, endPoint y: 162, distance: 10.8
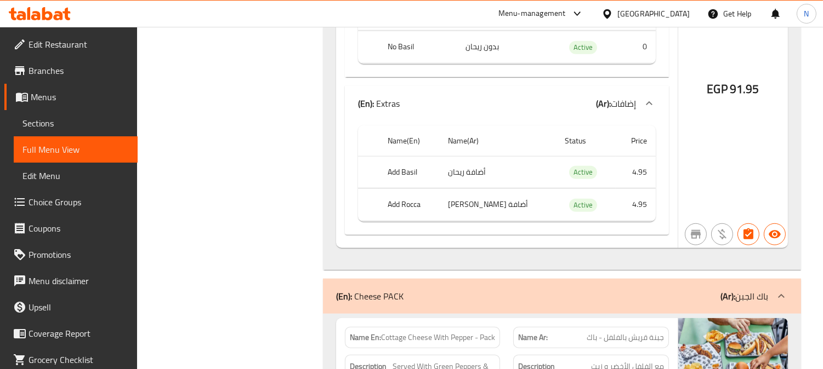
scroll to position [30602, 0]
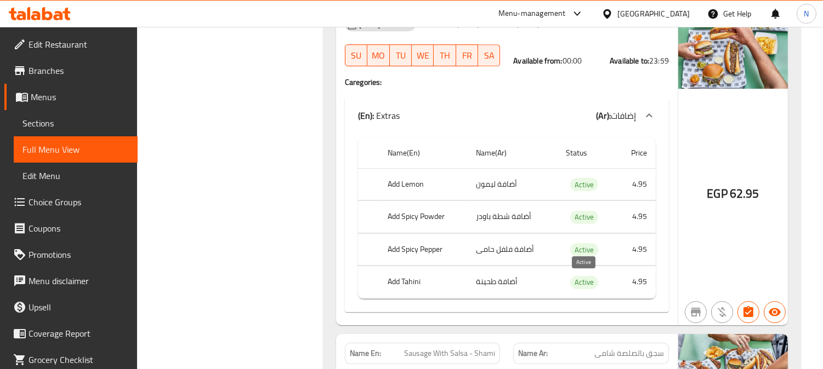
scroll to position [503, 0]
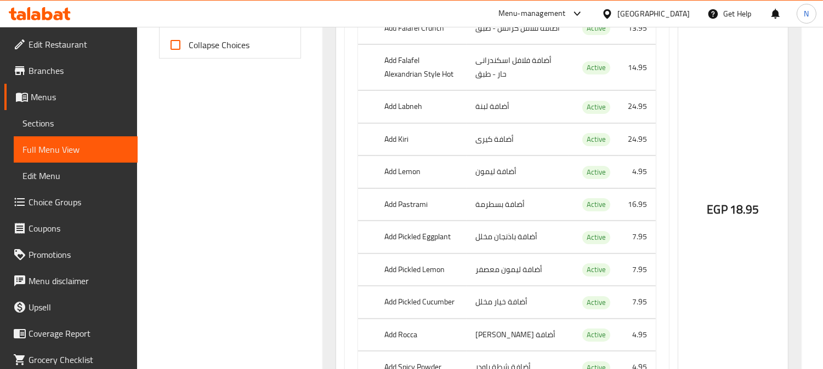
drag, startPoint x: 174, startPoint y: 197, endPoint x: 396, endPoint y: 85, distance: 248.7
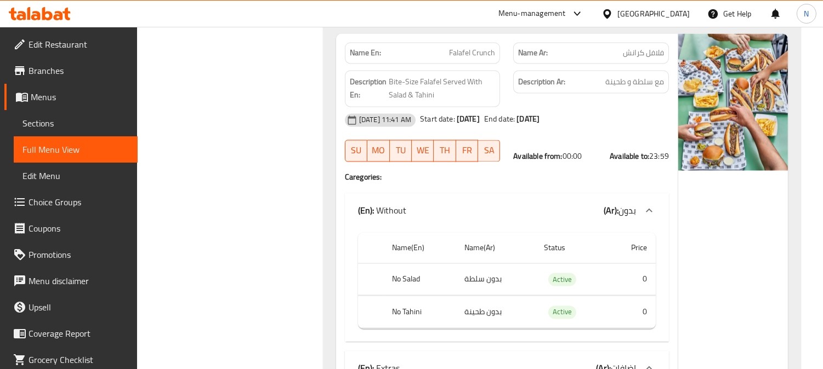
scroll to position [0, 0]
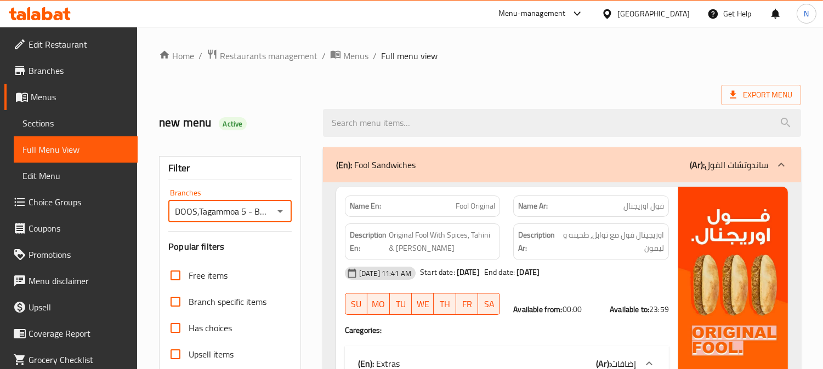
click at [222, 209] on input "DOOS,Tagammoa 5 - Banks Center" at bounding box center [221, 211] width 99 height 15
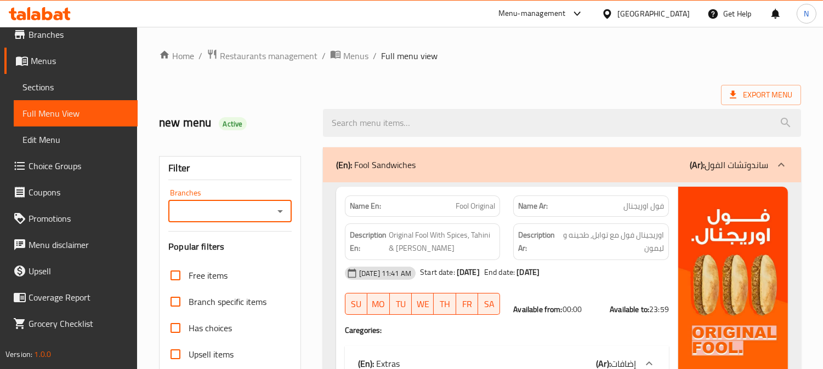
type input "DOOS,Tagammoa 5 - Banks Center"
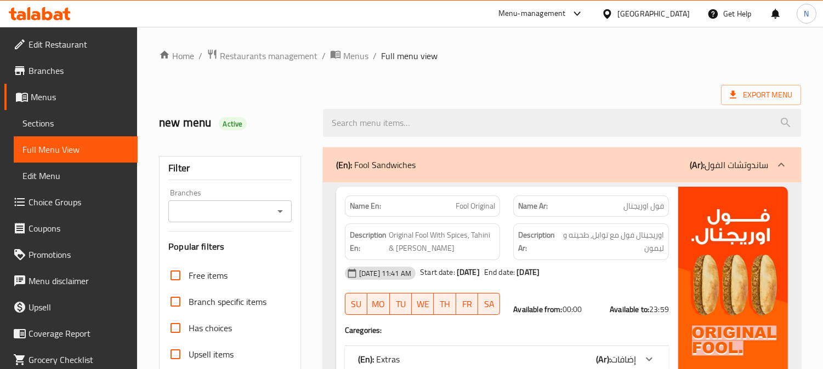
scroll to position [243, 0]
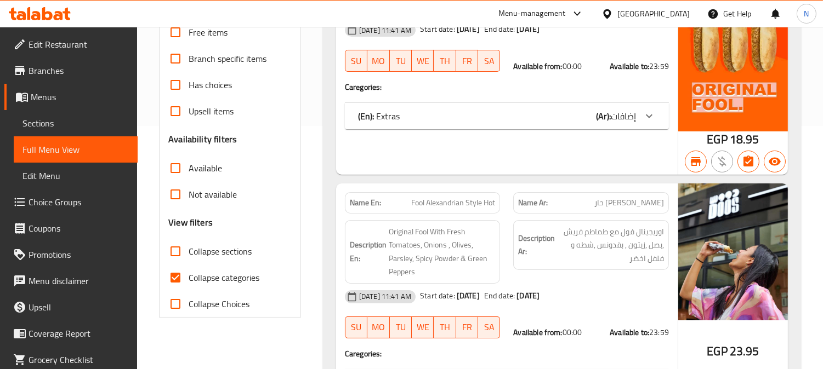
click at [178, 281] on input "Collapse categories" at bounding box center [175, 278] width 26 height 26
checkbox input "false"
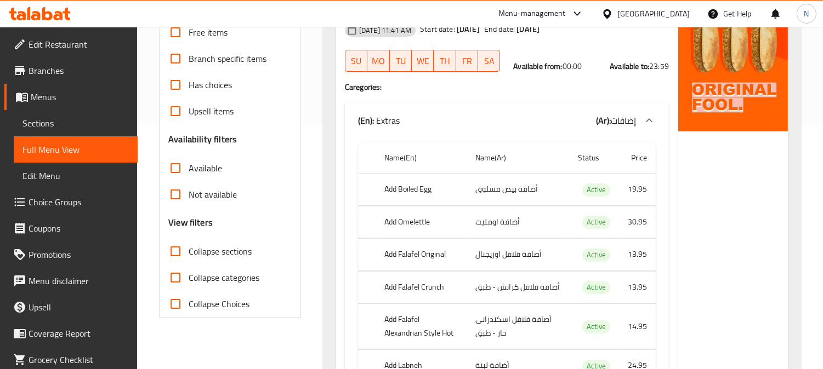
scroll to position [0, 0]
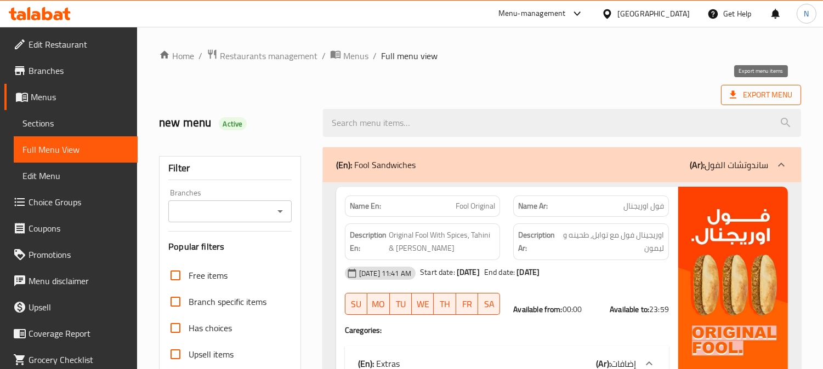
click at [753, 94] on span "Export Menu" at bounding box center [760, 95] width 62 height 14
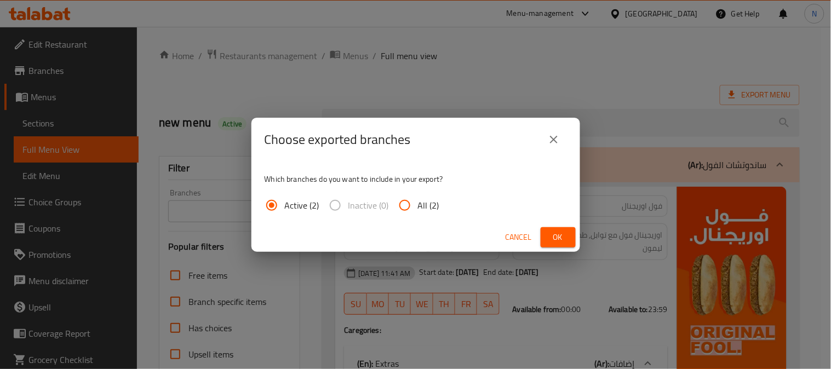
click at [433, 209] on span "All (2)" at bounding box center [428, 205] width 21 height 13
click at [418, 209] on input "All (2)" at bounding box center [405, 205] width 26 height 26
radio input "true"
click at [552, 233] on span "Ok" at bounding box center [559, 238] width 18 height 14
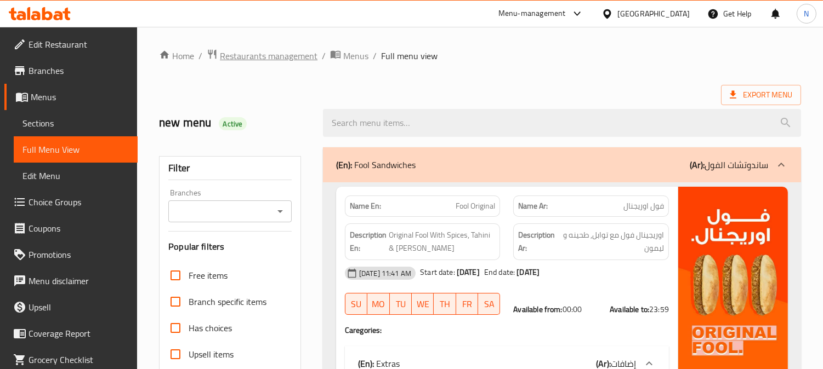
click at [254, 54] on span "Restaurants management" at bounding box center [269, 55] width 98 height 13
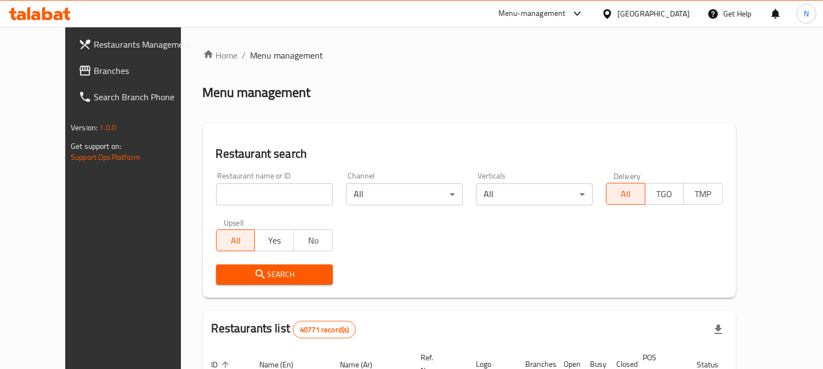
click at [223, 190] on input "search" at bounding box center [274, 195] width 117 height 22
paste input "674008"
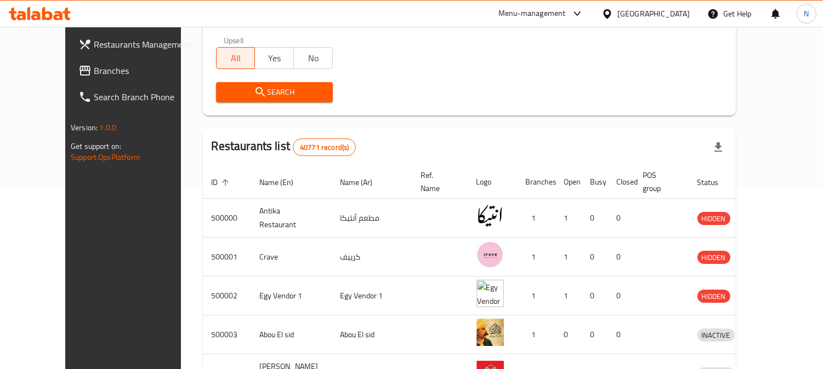
type input "674008"
click button "Search" at bounding box center [274, 92] width 117 height 20
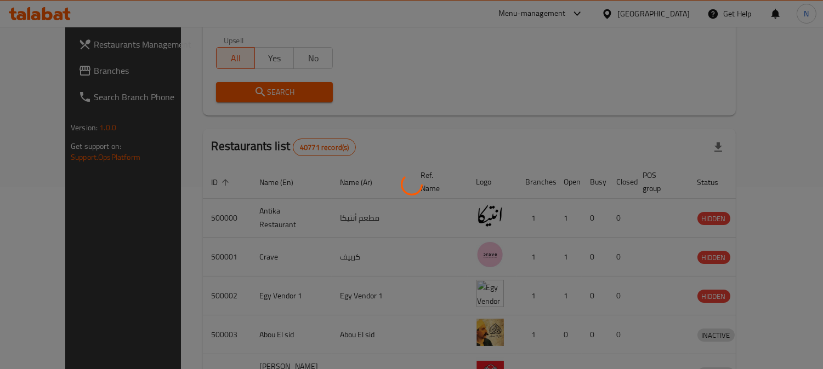
scroll to position [98, 0]
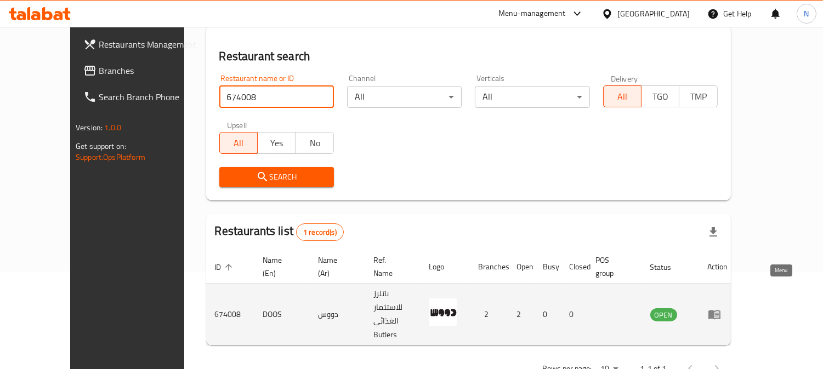
click at [721, 308] on icon "enhanced table" at bounding box center [713, 314] width 13 height 13
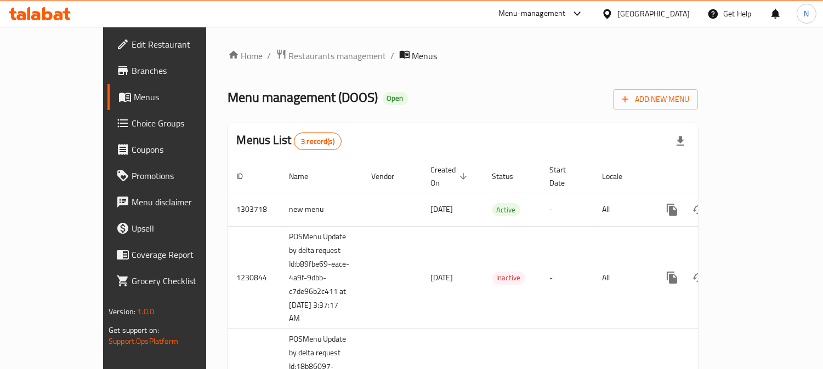
click at [132, 76] on span "Branches" at bounding box center [182, 70] width 100 height 13
